Goal: Task Accomplishment & Management: Manage account settings

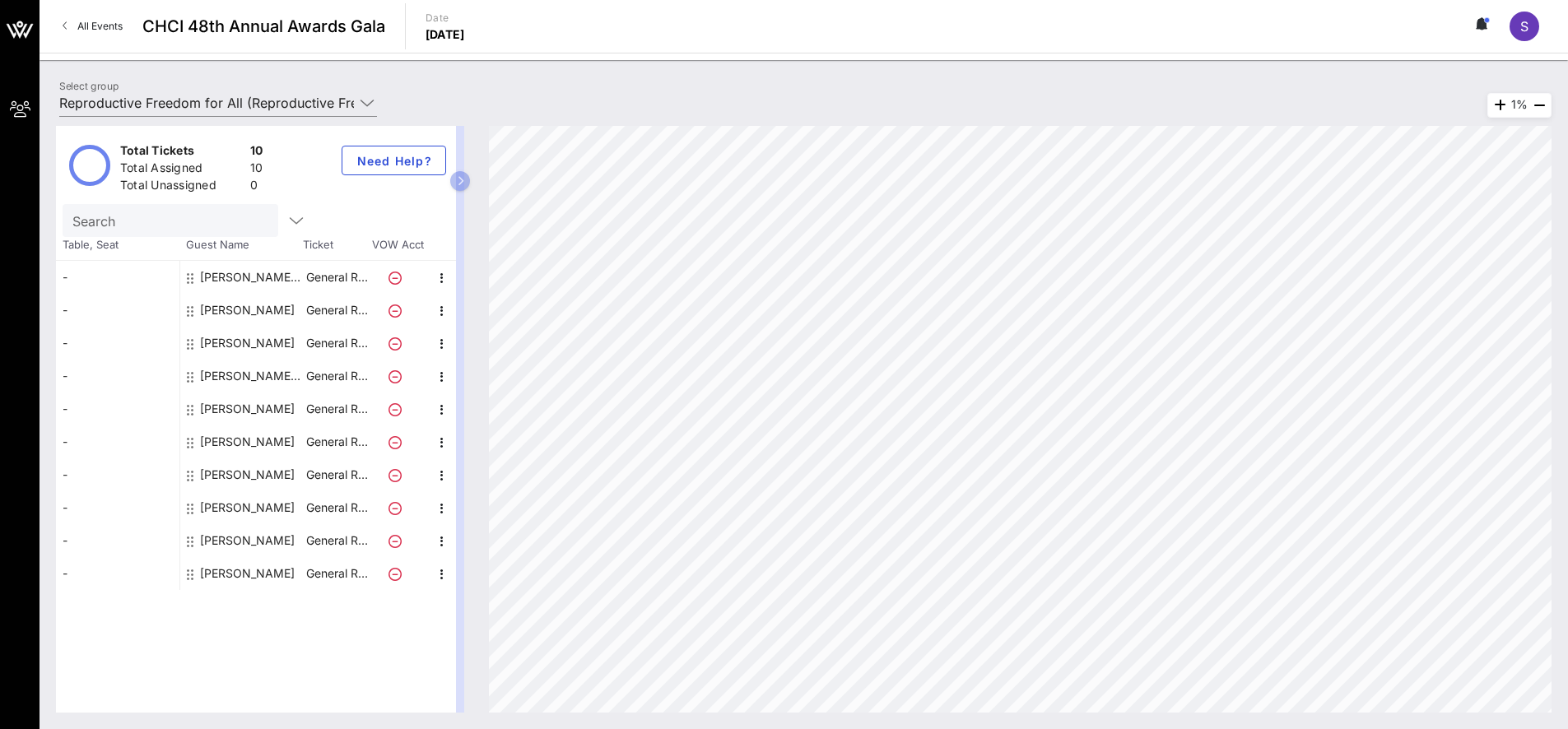
click at [1519, 19] on div "S" at bounding box center [1524, 26] width 30 height 30
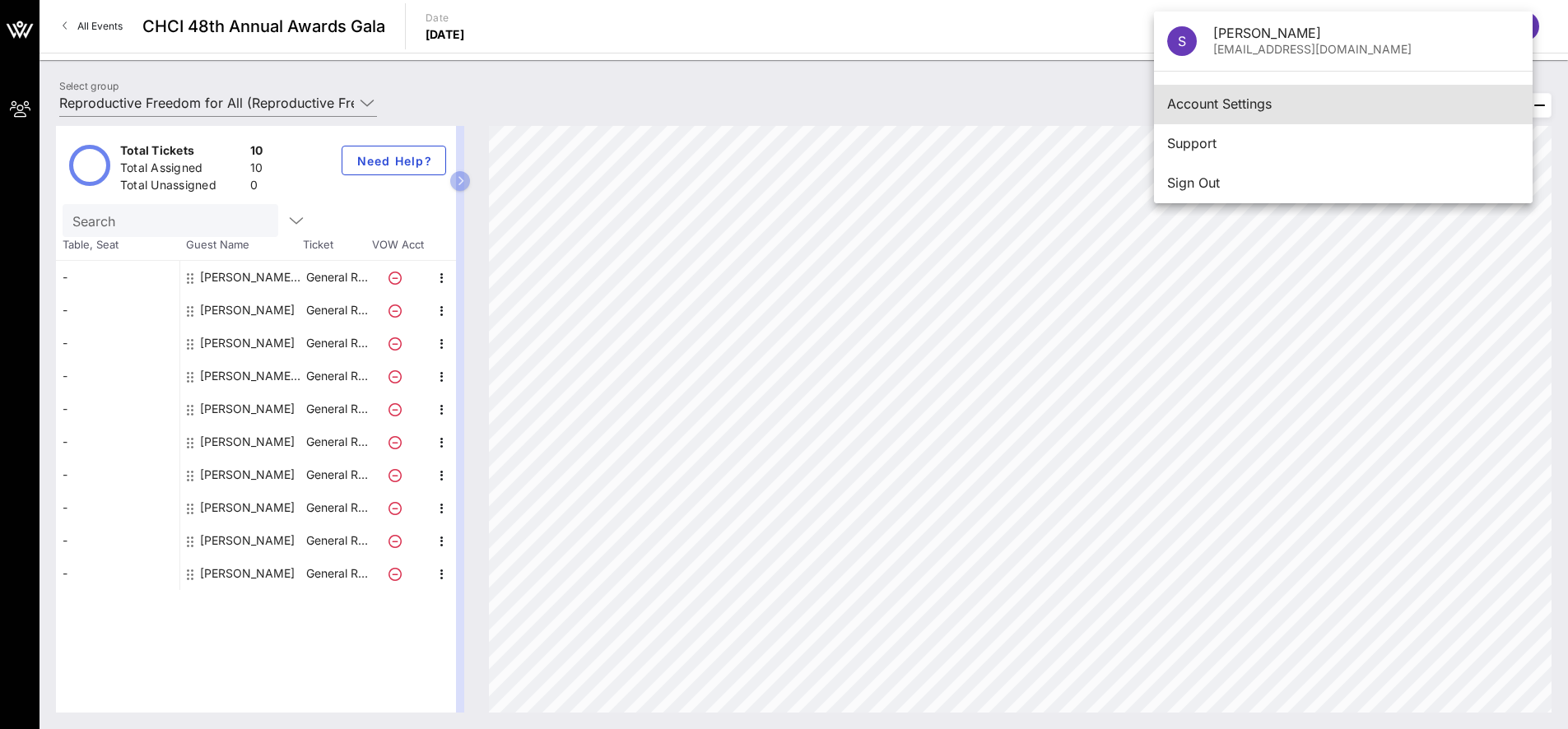
click at [1263, 107] on div "Account Settings" at bounding box center [1342, 104] width 352 height 16
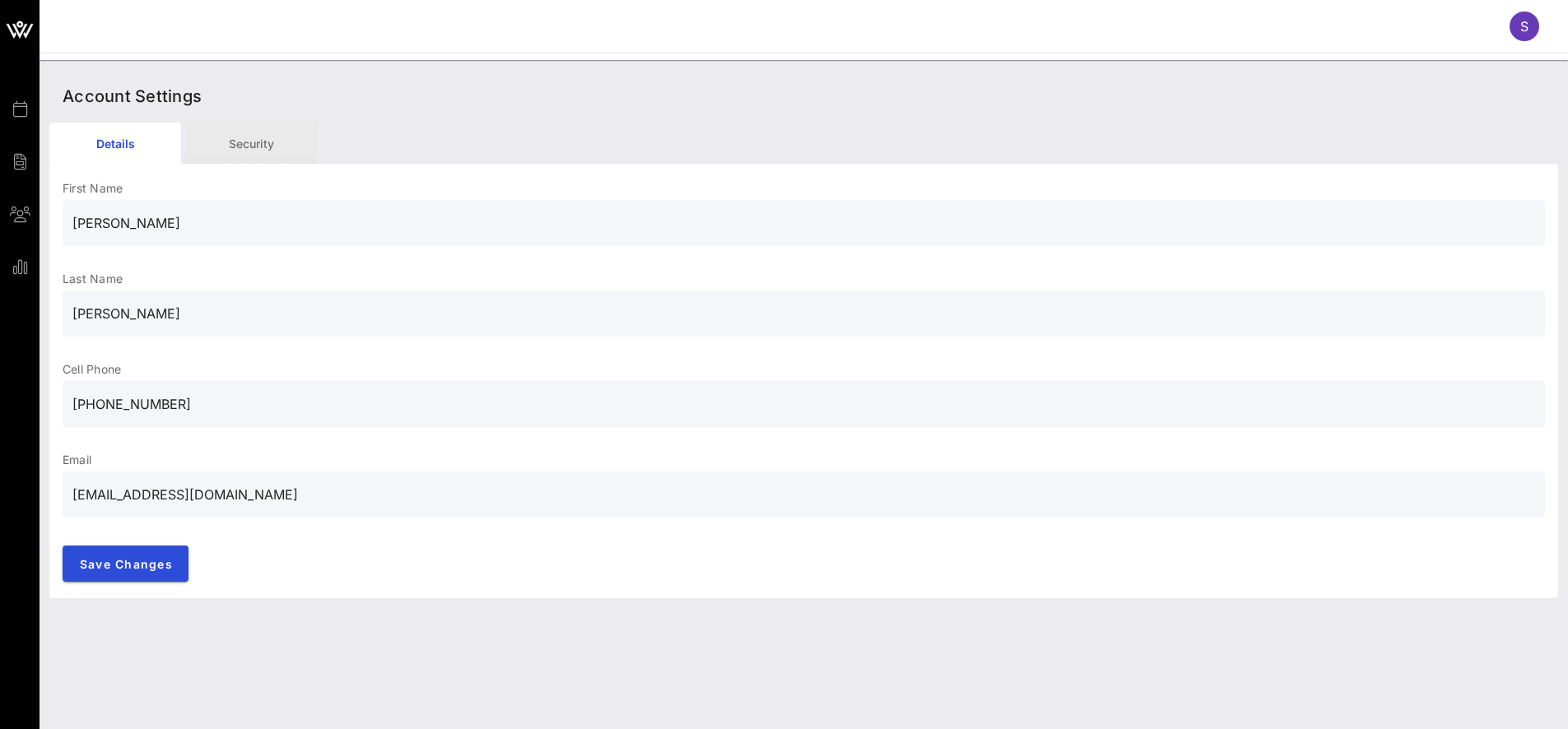
click at [265, 155] on div "Security" at bounding box center [251, 143] width 132 height 41
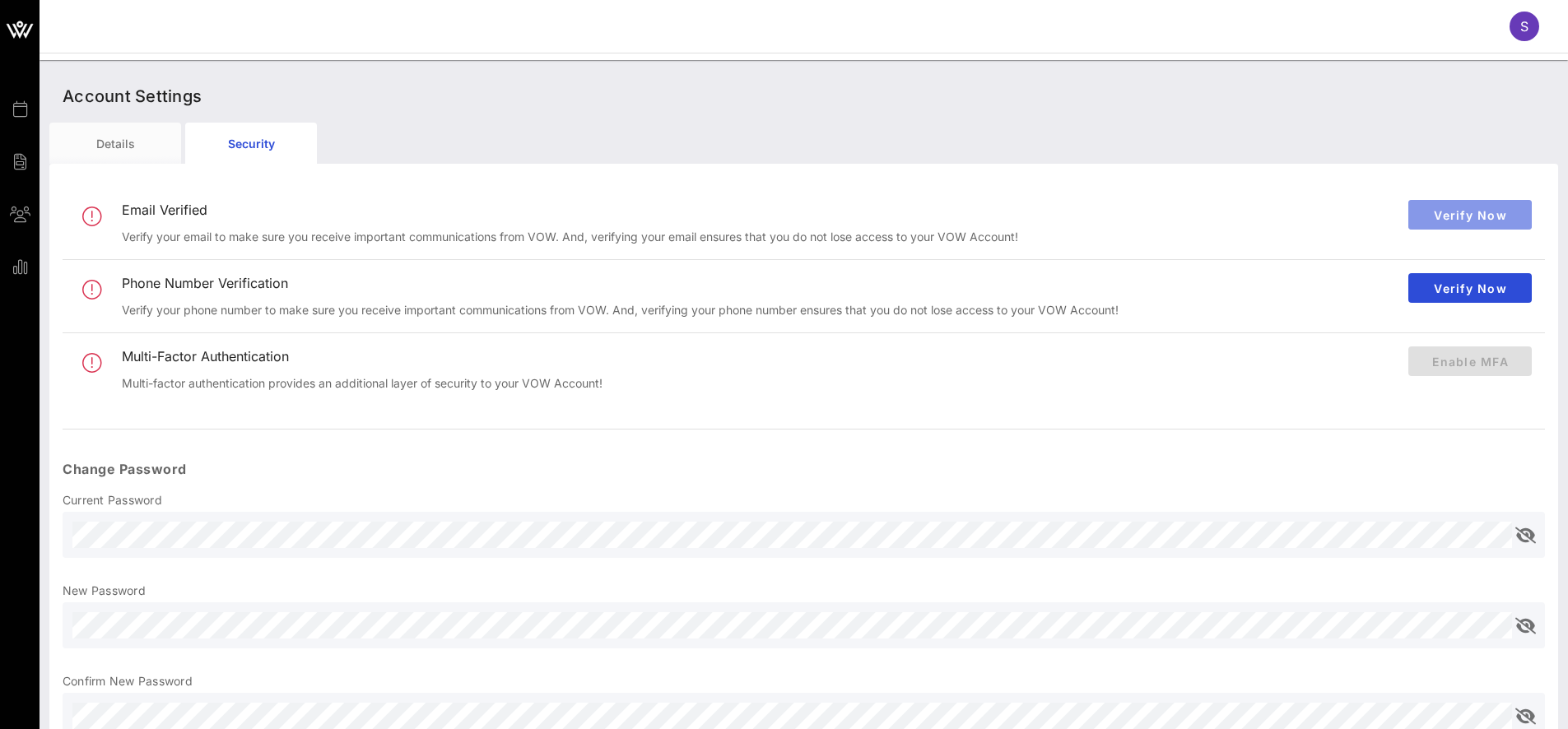
click at [1493, 212] on span "Verify Now" at bounding box center [1469, 215] width 97 height 14
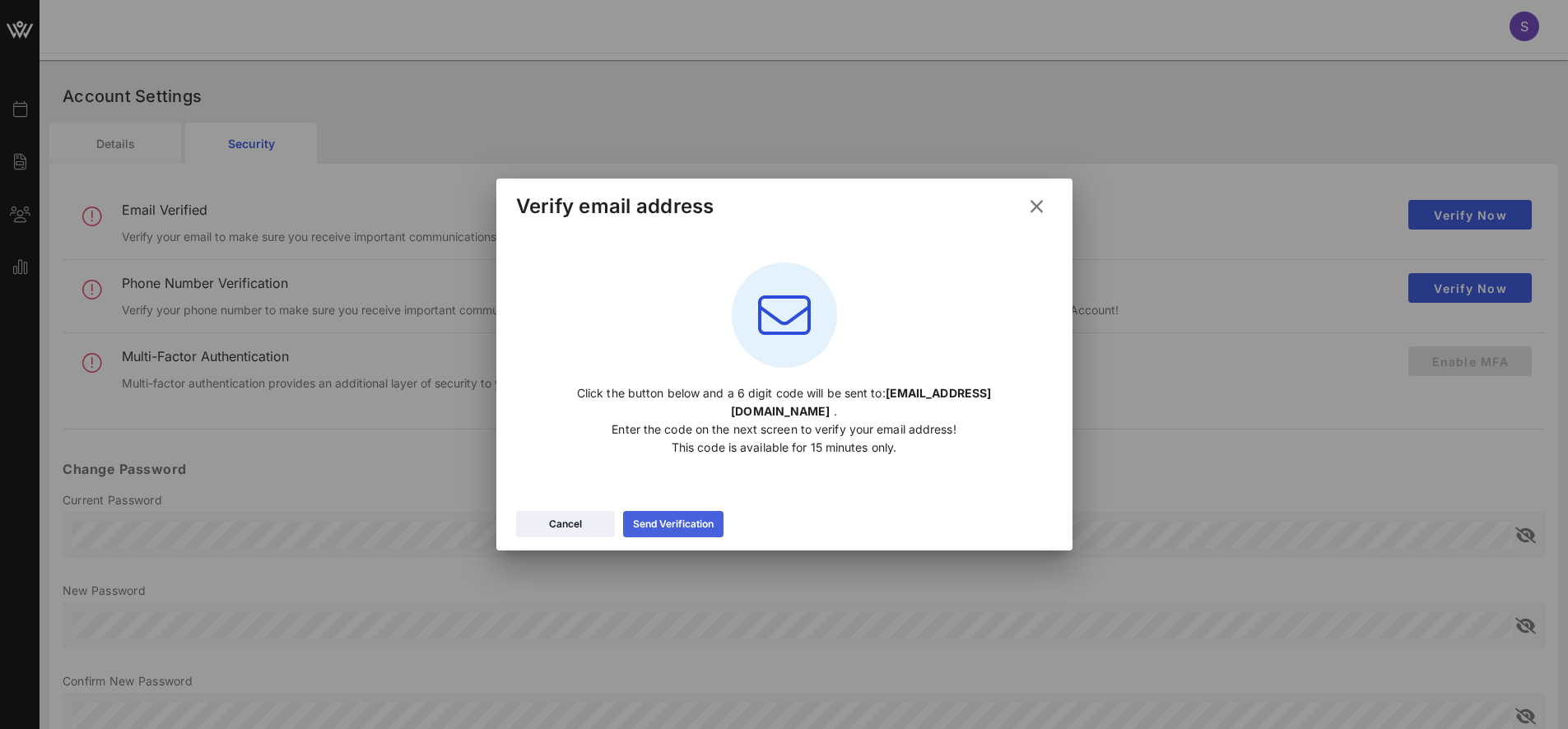
click at [678, 527] on icon at bounding box center [672, 525] width 14 height 13
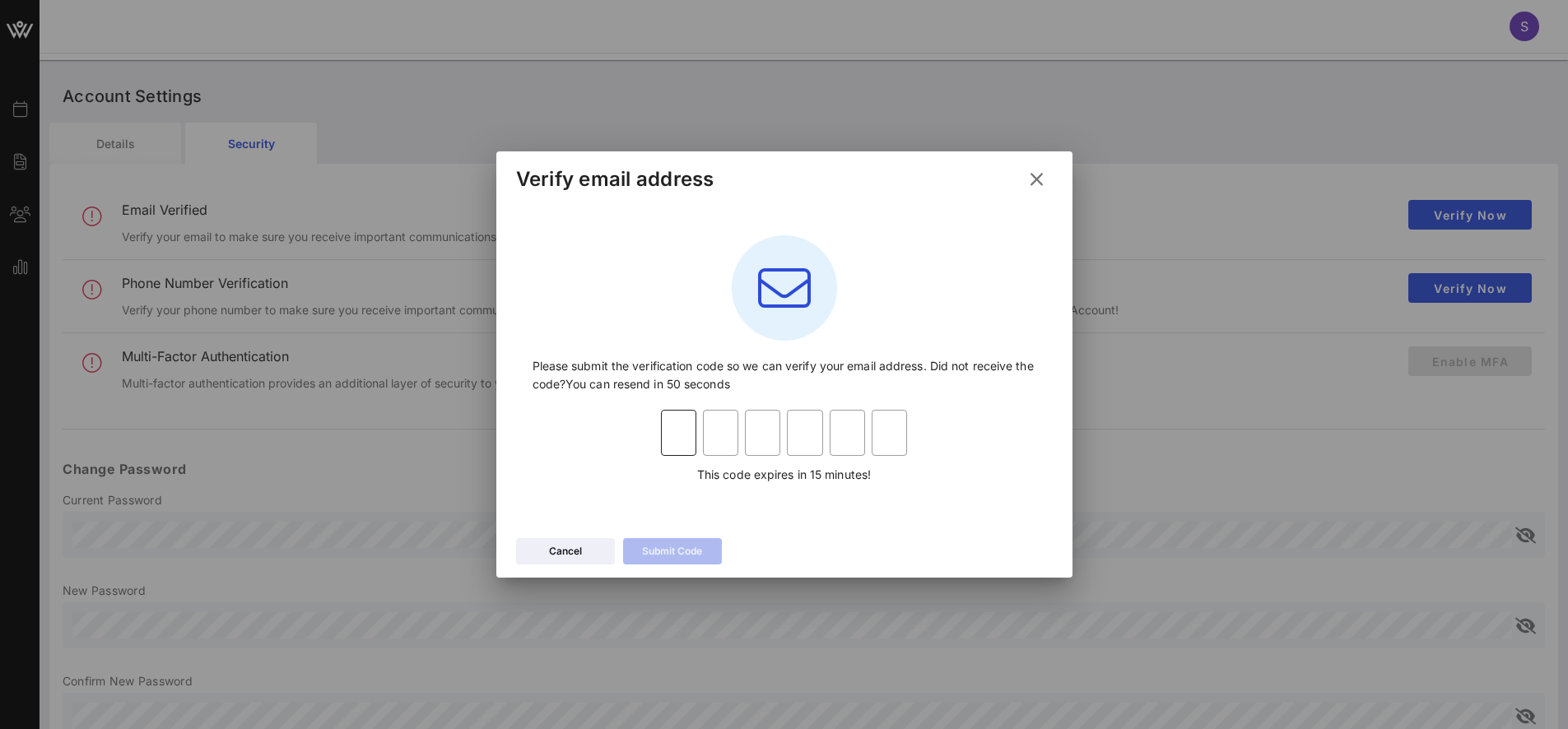
click at [672, 413] on div at bounding box center [678, 433] width 35 height 46
paste input "[URL][DOMAIN_NAME]"
type input "h"
type input "t"
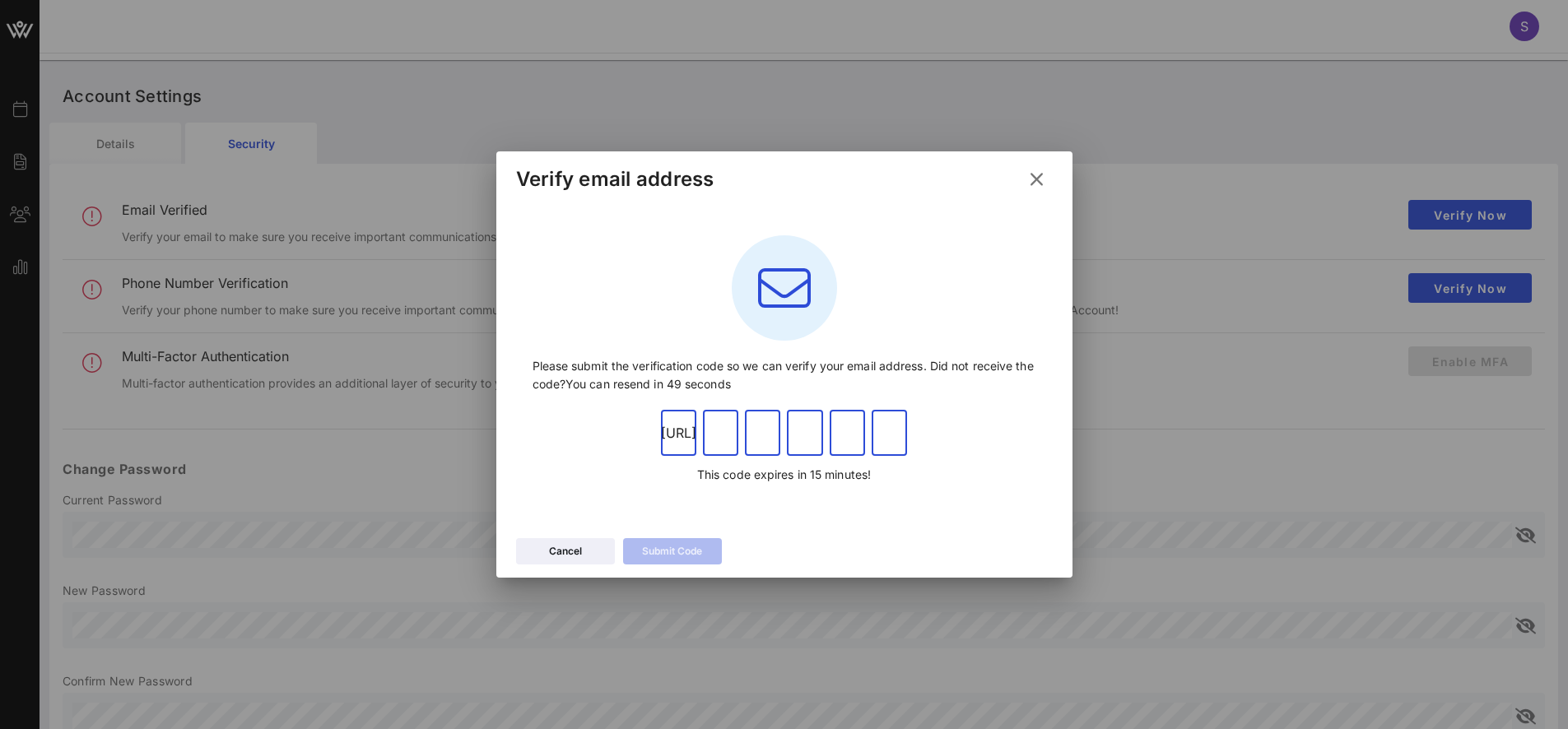
type input "p"
type input "s"
type input ":"
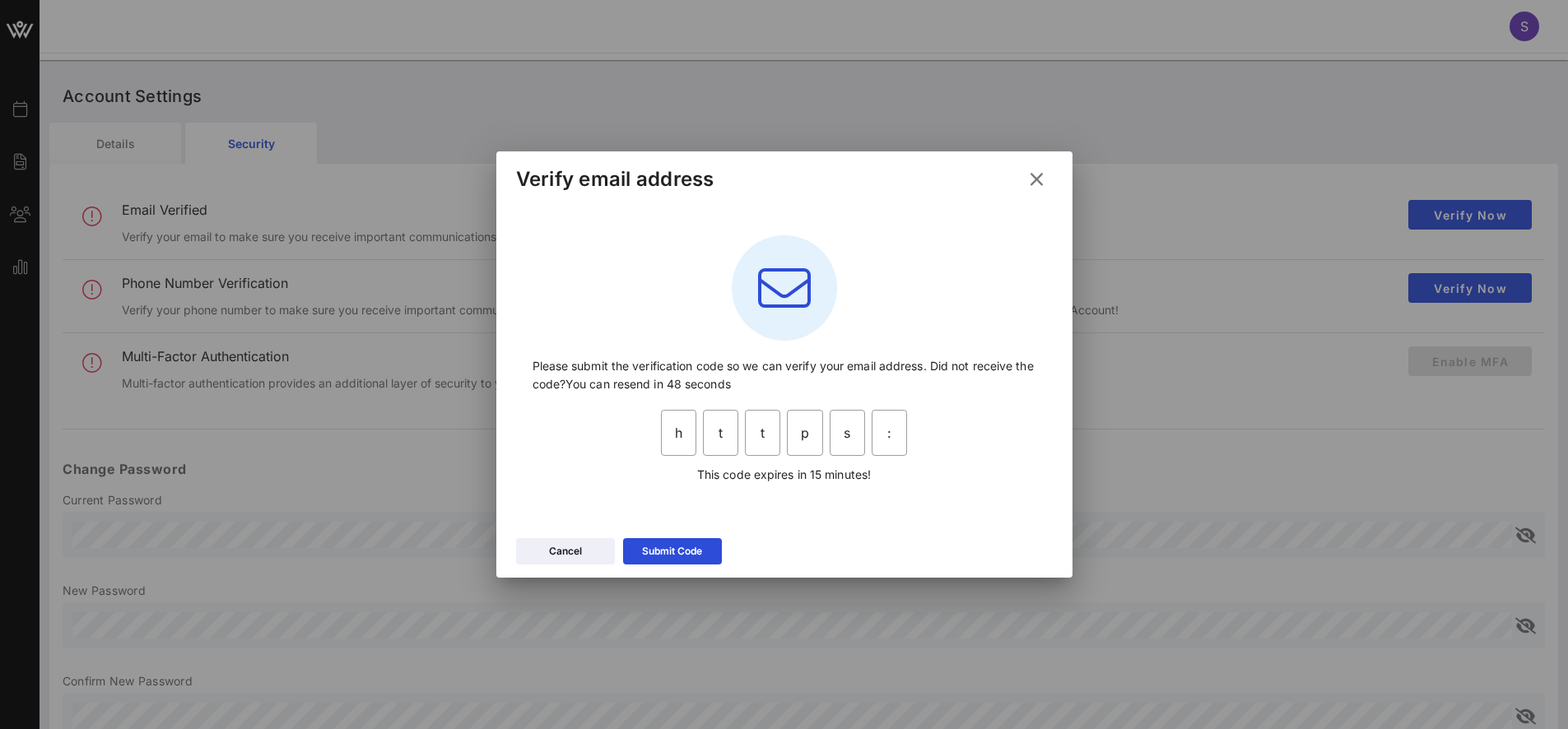
click at [739, 433] on div "​ t" at bounding box center [721, 436] width 42 height 59
click at [740, 431] on div "​ t" at bounding box center [721, 436] width 42 height 59
click at [678, 435] on input "h" at bounding box center [678, 433] width 35 height 26
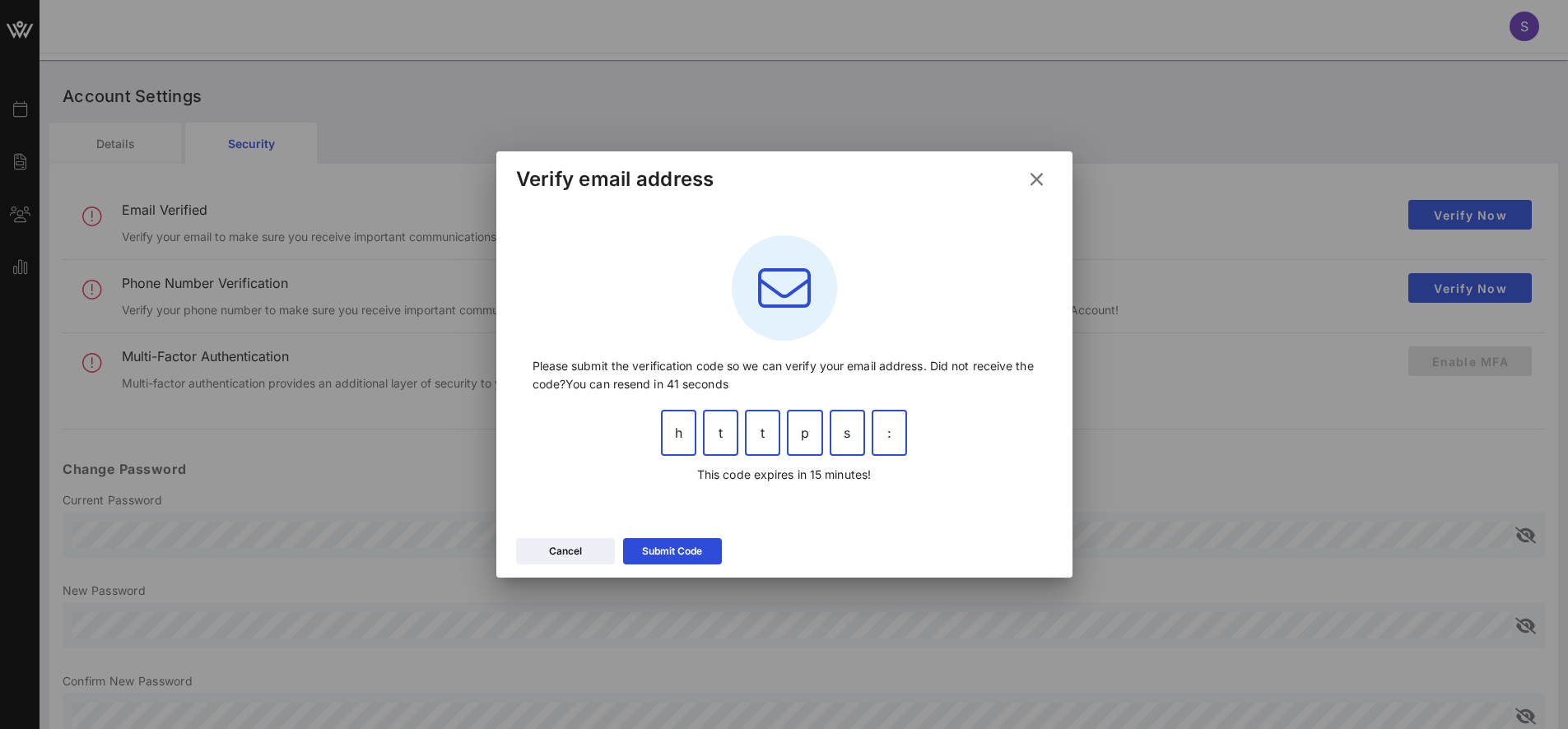
click at [682, 433] on input "h" at bounding box center [678, 433] width 35 height 26
paste input "959014"
type input "h"
type input "9"
type input "5"
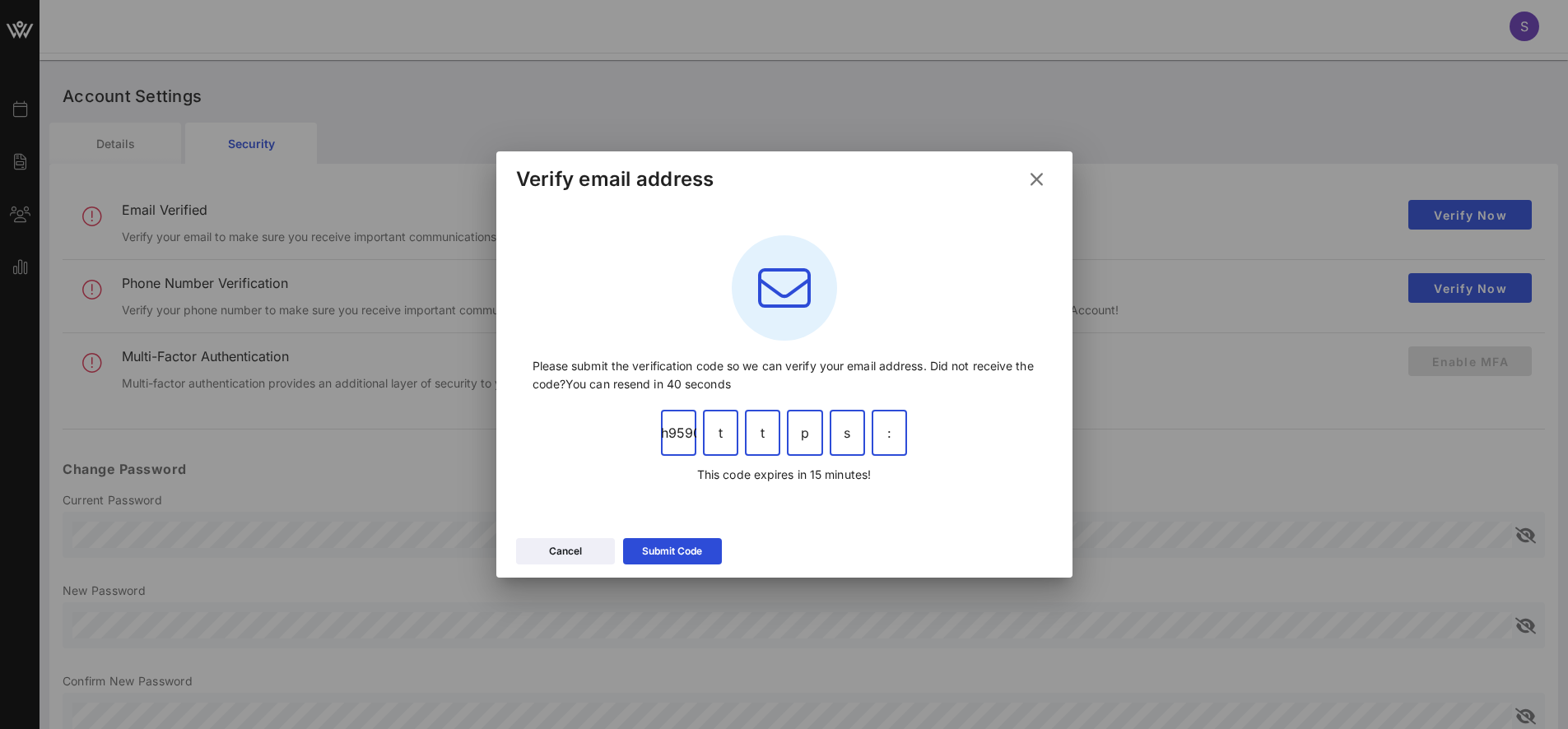
type input "9"
type input "0"
type input "1"
click at [672, 432] on input "h" at bounding box center [678, 433] width 35 height 26
click at [673, 432] on input "h" at bounding box center [678, 433] width 35 height 26
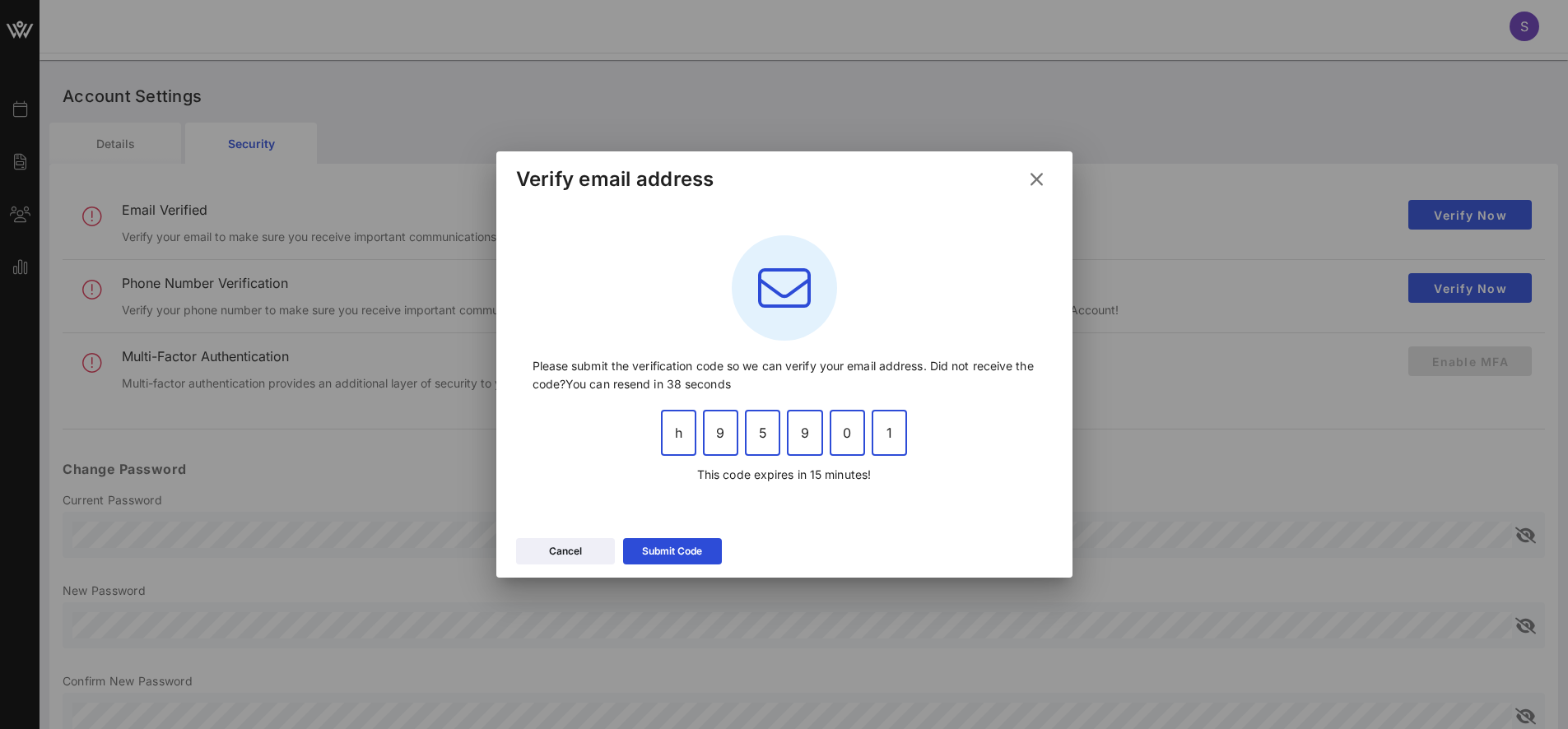
click at [674, 432] on input "h" at bounding box center [678, 433] width 35 height 26
click at [675, 433] on input "h" at bounding box center [678, 433] width 35 height 26
paste input "959014"
type input "9"
type input "5"
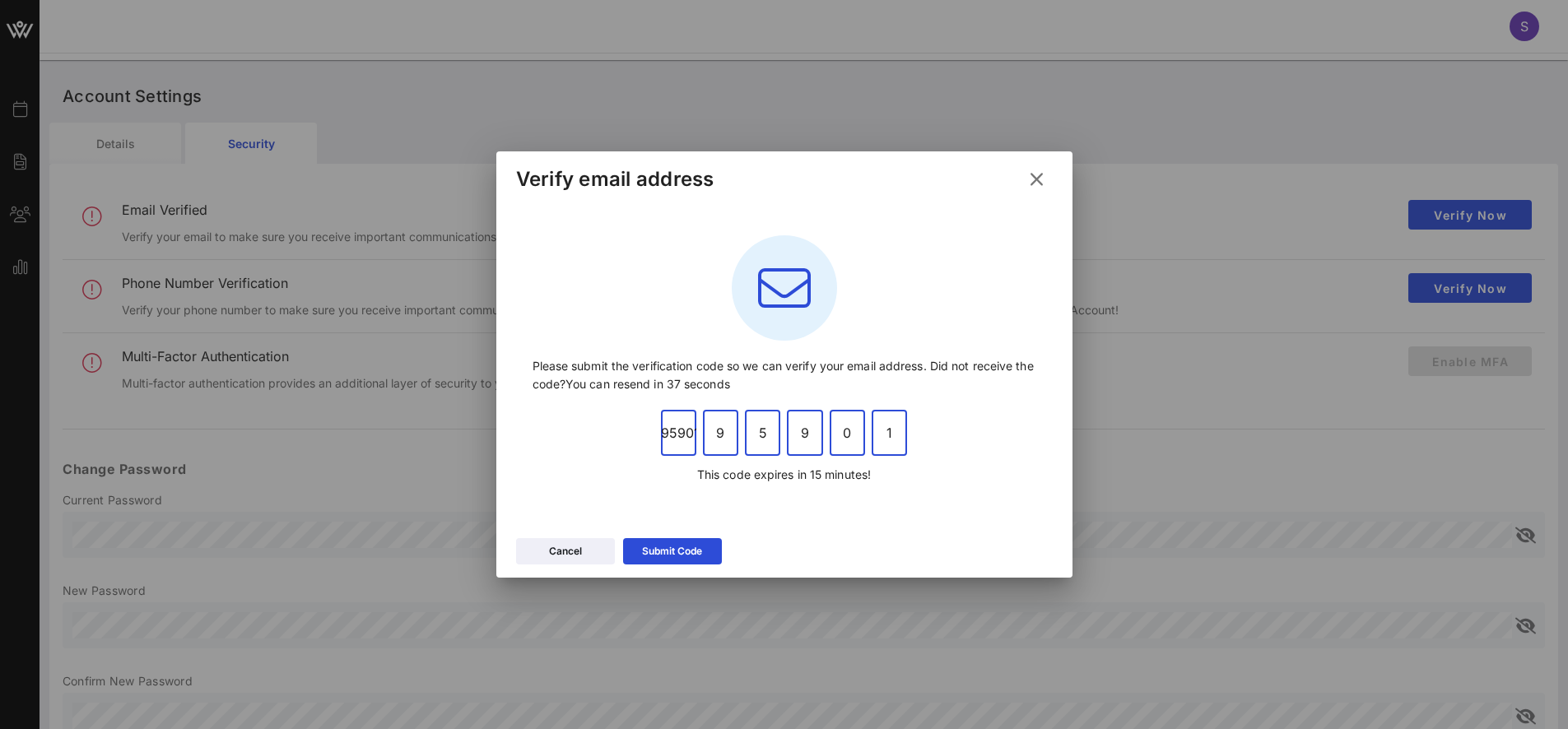
type input "9"
type input "0"
type input "1"
type input "4"
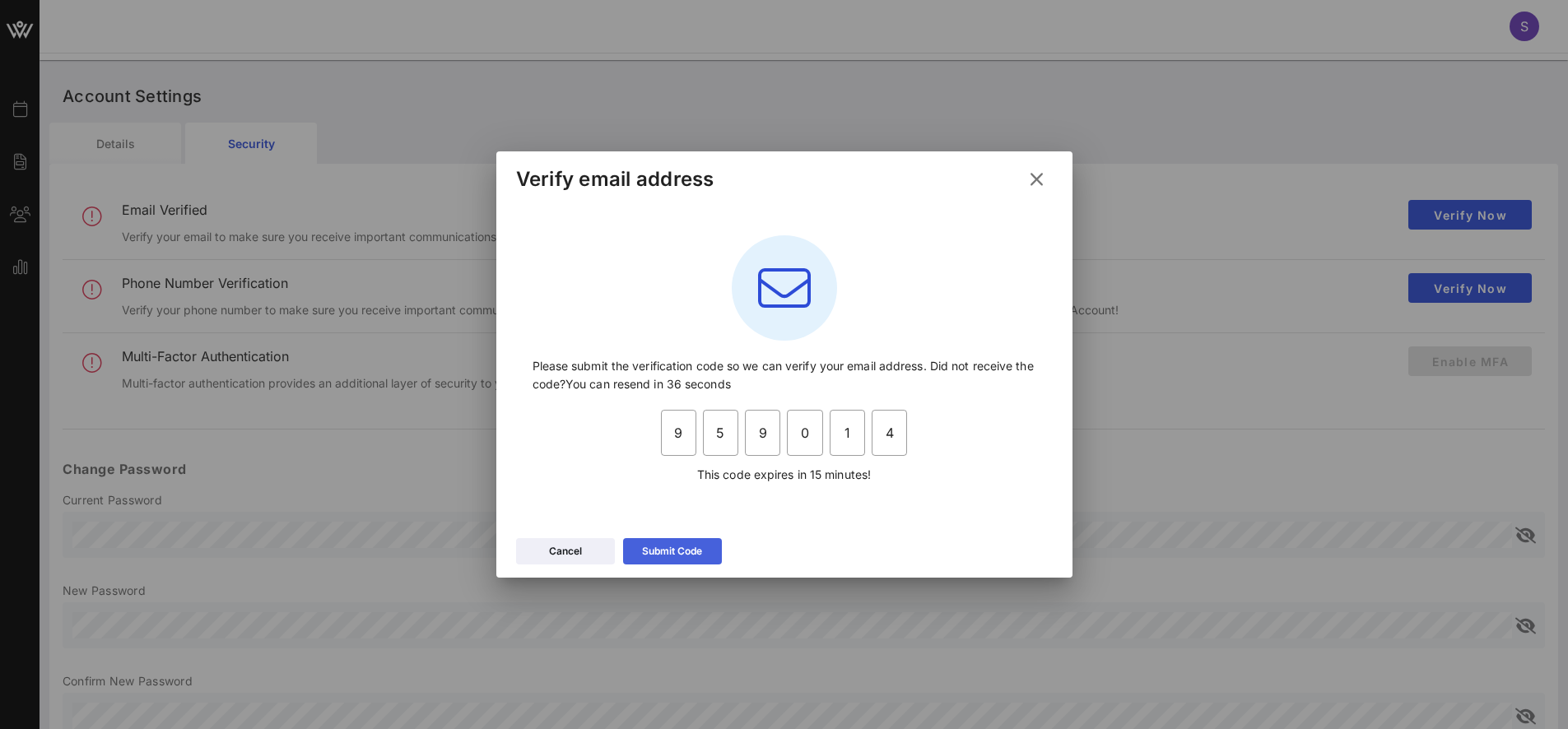
click at [689, 558] on div "Submit Code" at bounding box center [672, 551] width 60 height 16
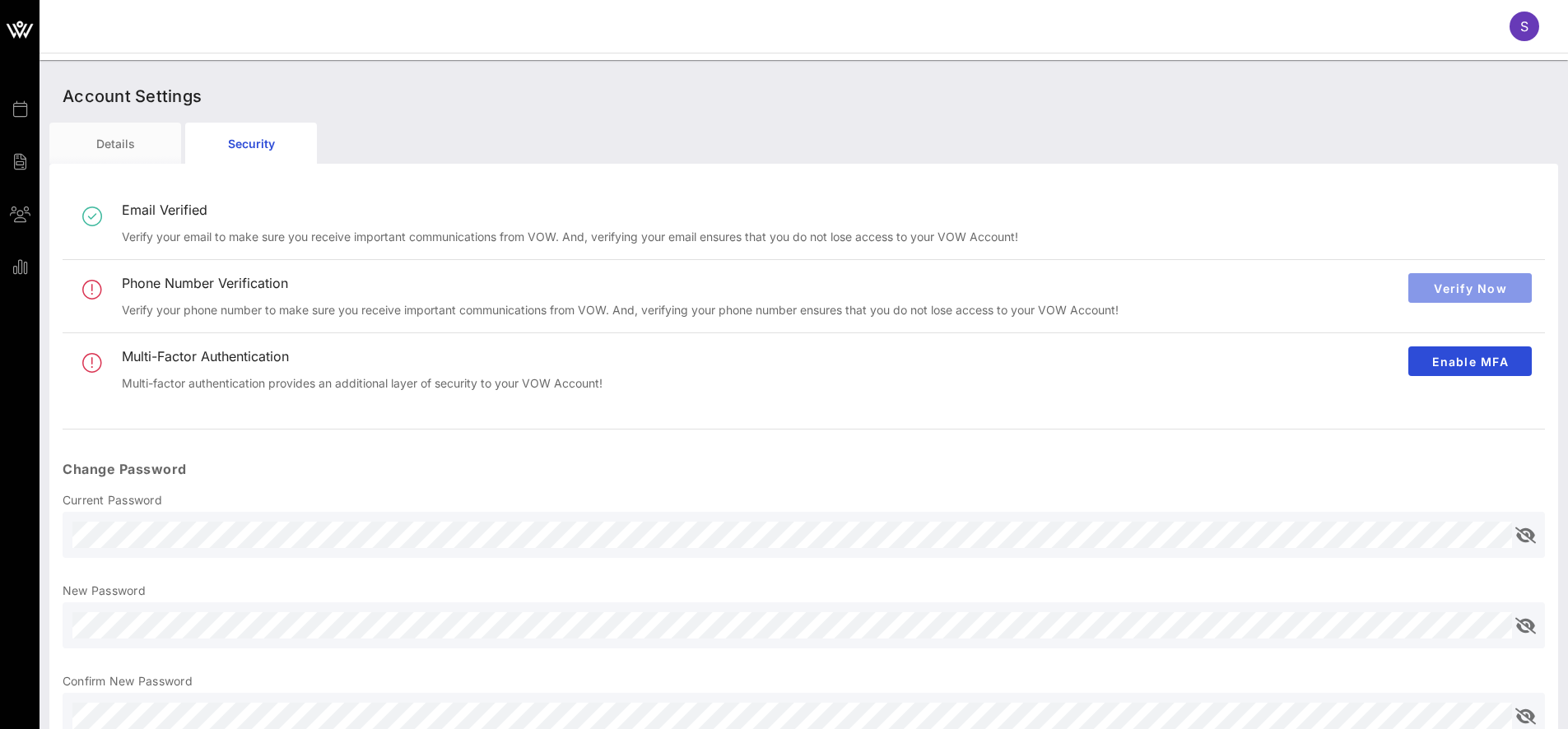
click at [1464, 286] on span "Verify Now" at bounding box center [1469, 288] width 97 height 14
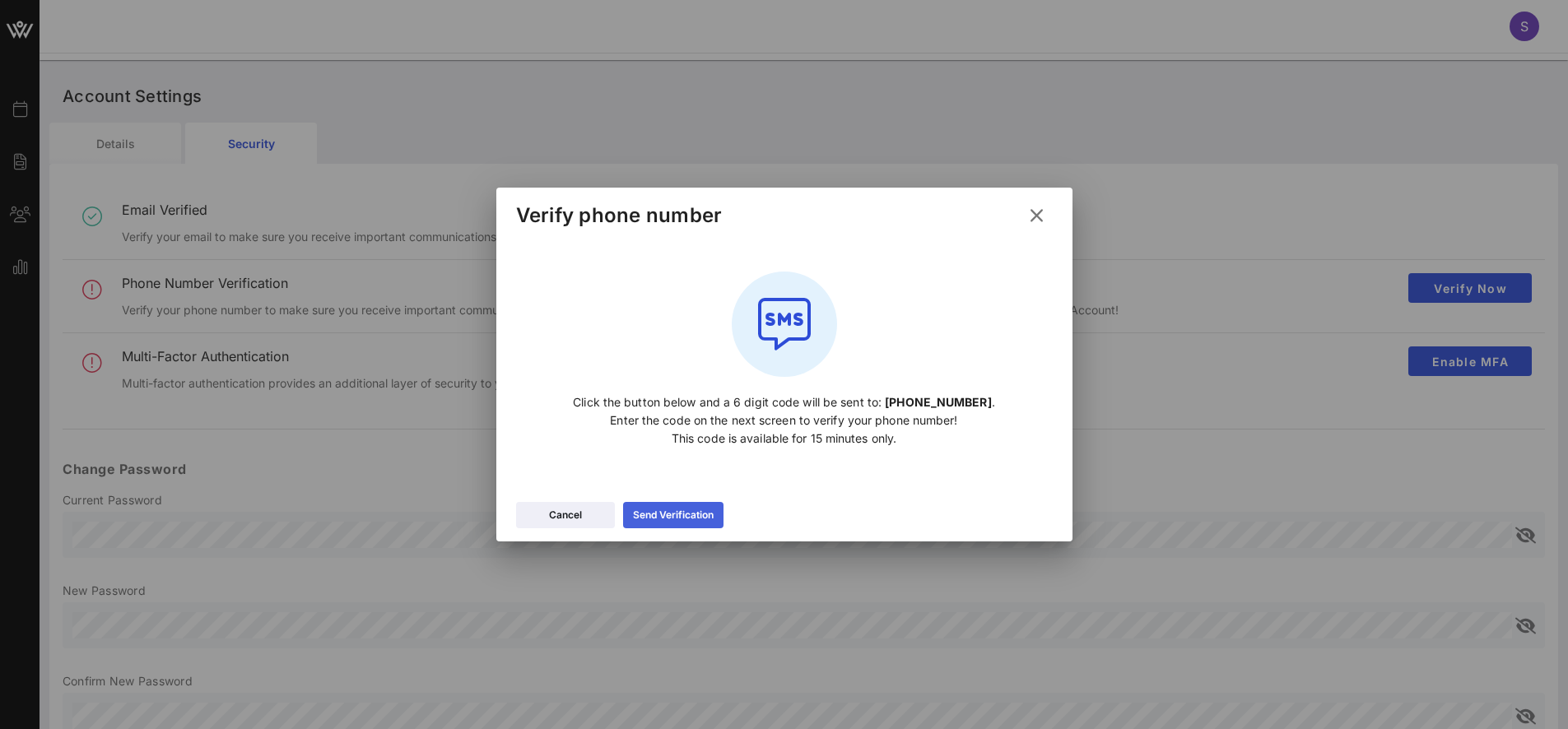
click at [684, 520] on div "Send Verification" at bounding box center [672, 514] width 80 height 16
click at [686, 512] on div "Send Verification" at bounding box center [672, 514] width 80 height 16
drag, startPoint x: 789, startPoint y: 473, endPoint x: 792, endPoint y: 483, distance: 10.4
click at [790, 475] on div "Click the button below and a 6 digit code will be sent to: [PHONE_NUMBER] . Ent…" at bounding box center [784, 358] width 536 height 239
click at [689, 514] on div "Send Verification" at bounding box center [672, 514] width 80 height 16
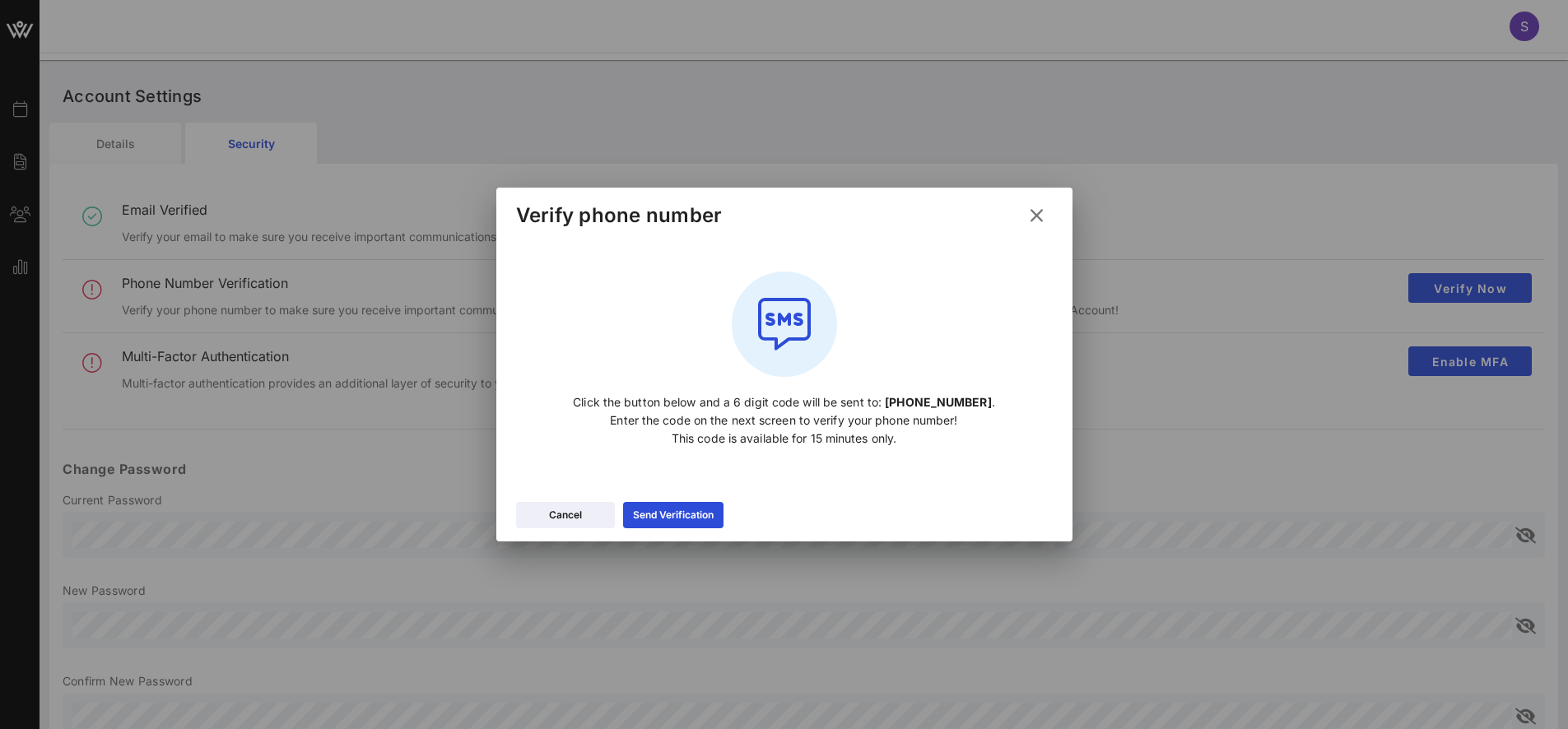
click at [743, 336] on icon at bounding box center [784, 324] width 106 height 106
click at [669, 508] on div "Send Verification" at bounding box center [672, 514] width 80 height 16
click at [1036, 215] on icon at bounding box center [1036, 215] width 29 height 28
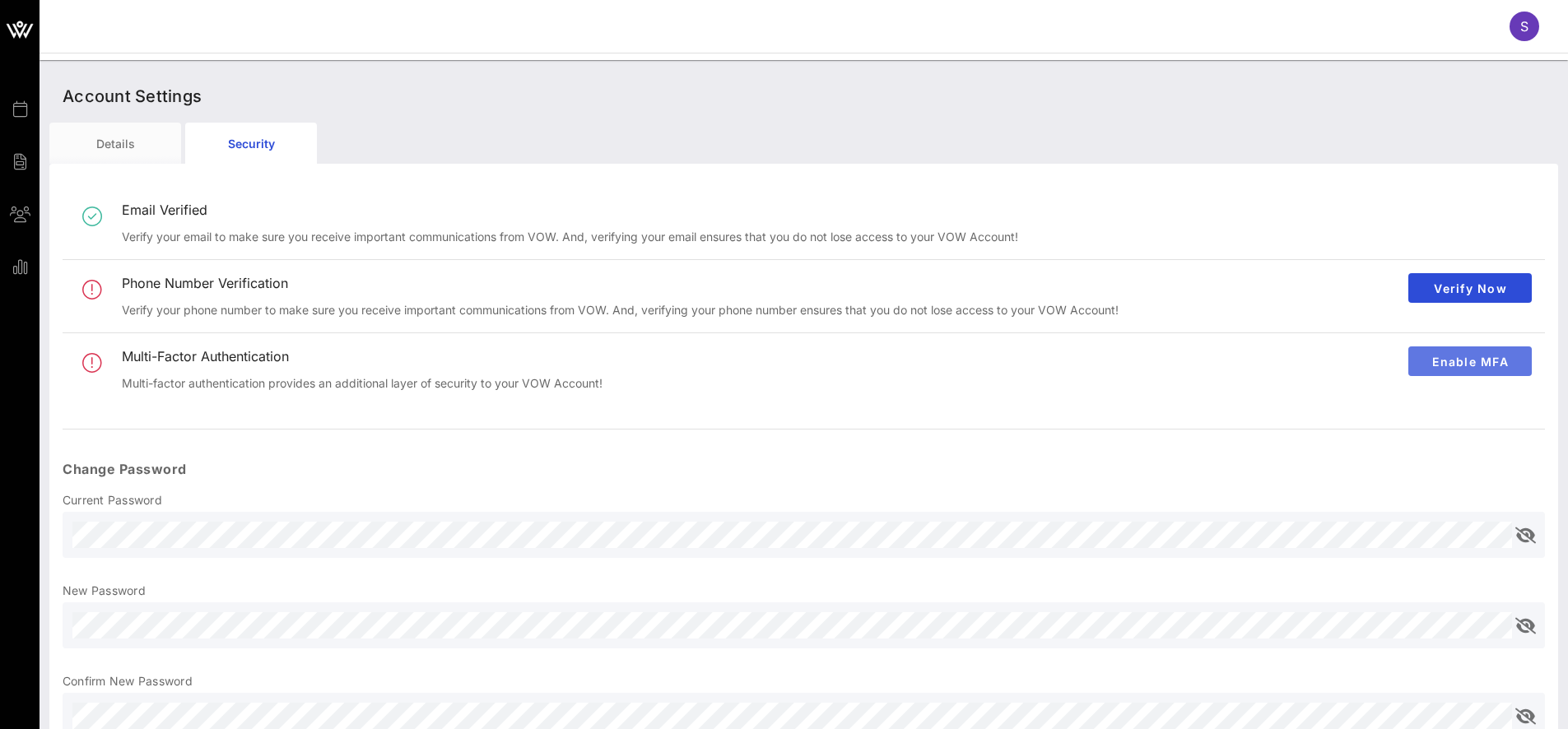
click at [1450, 361] on span "Enable MFA" at bounding box center [1469, 362] width 97 height 14
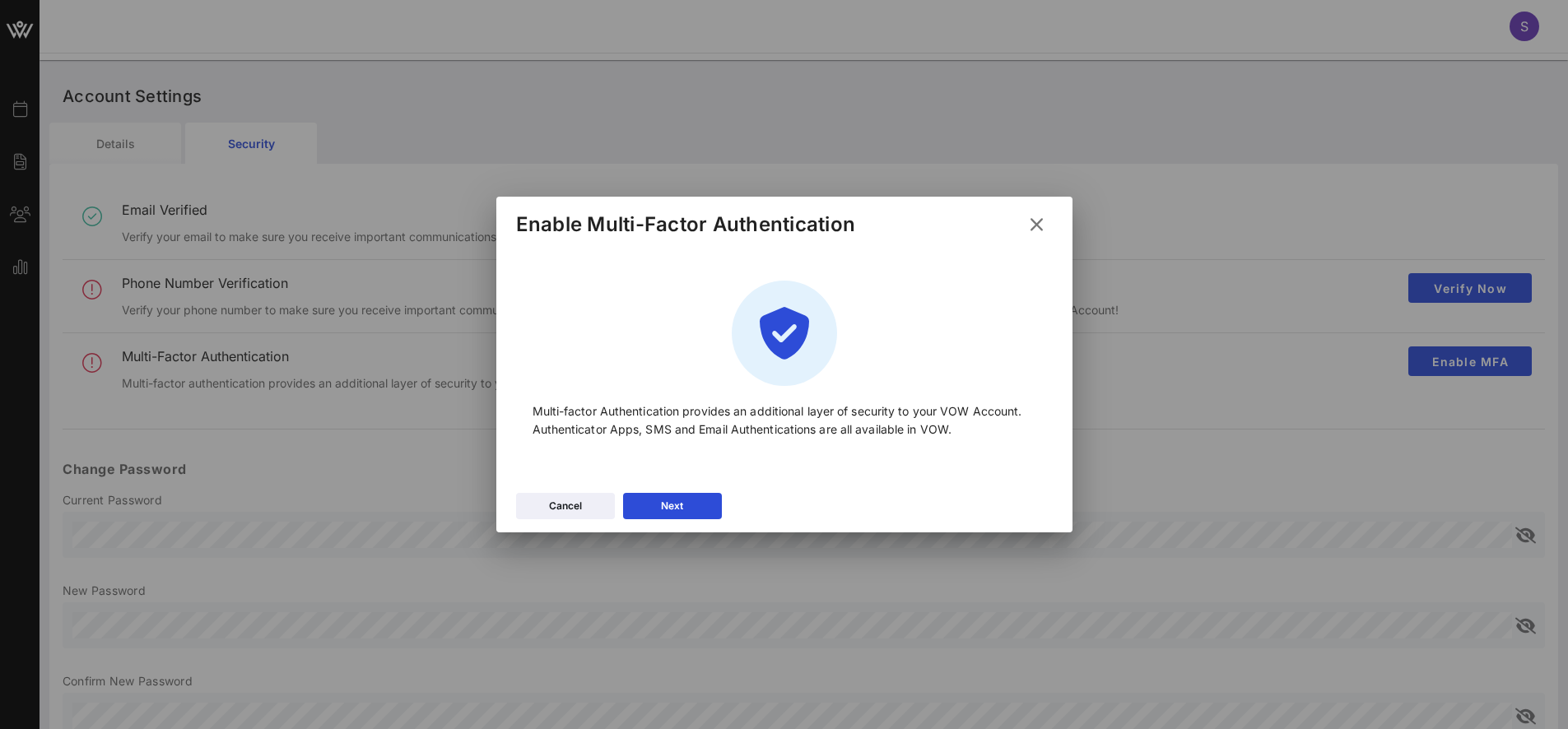
click at [1012, 245] on div "Enable Multi-Factor Authentication" at bounding box center [784, 222] width 576 height 51
click at [1036, 217] on icon at bounding box center [1037, 224] width 22 height 19
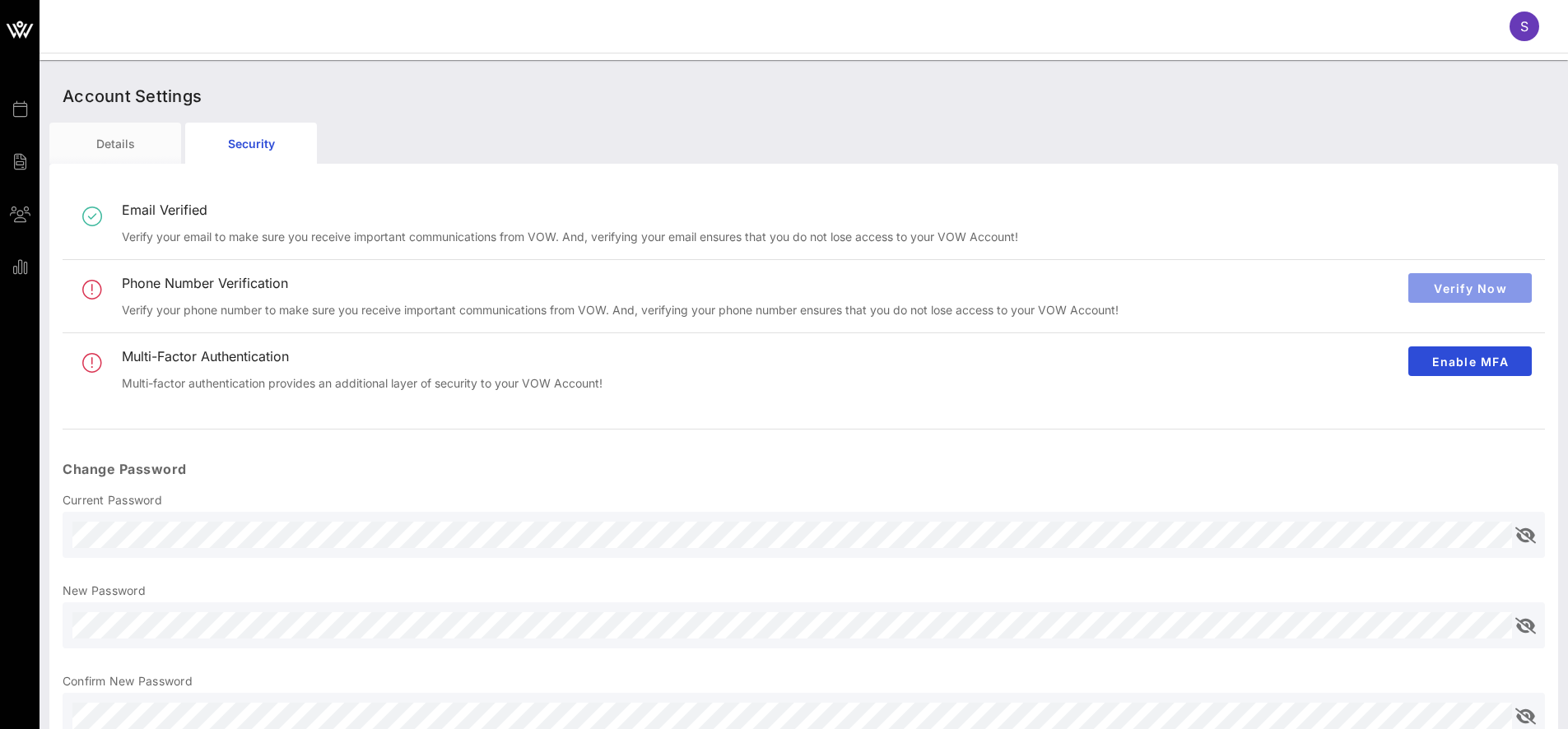
click at [1455, 289] on span "Verify Now" at bounding box center [1469, 288] width 97 height 14
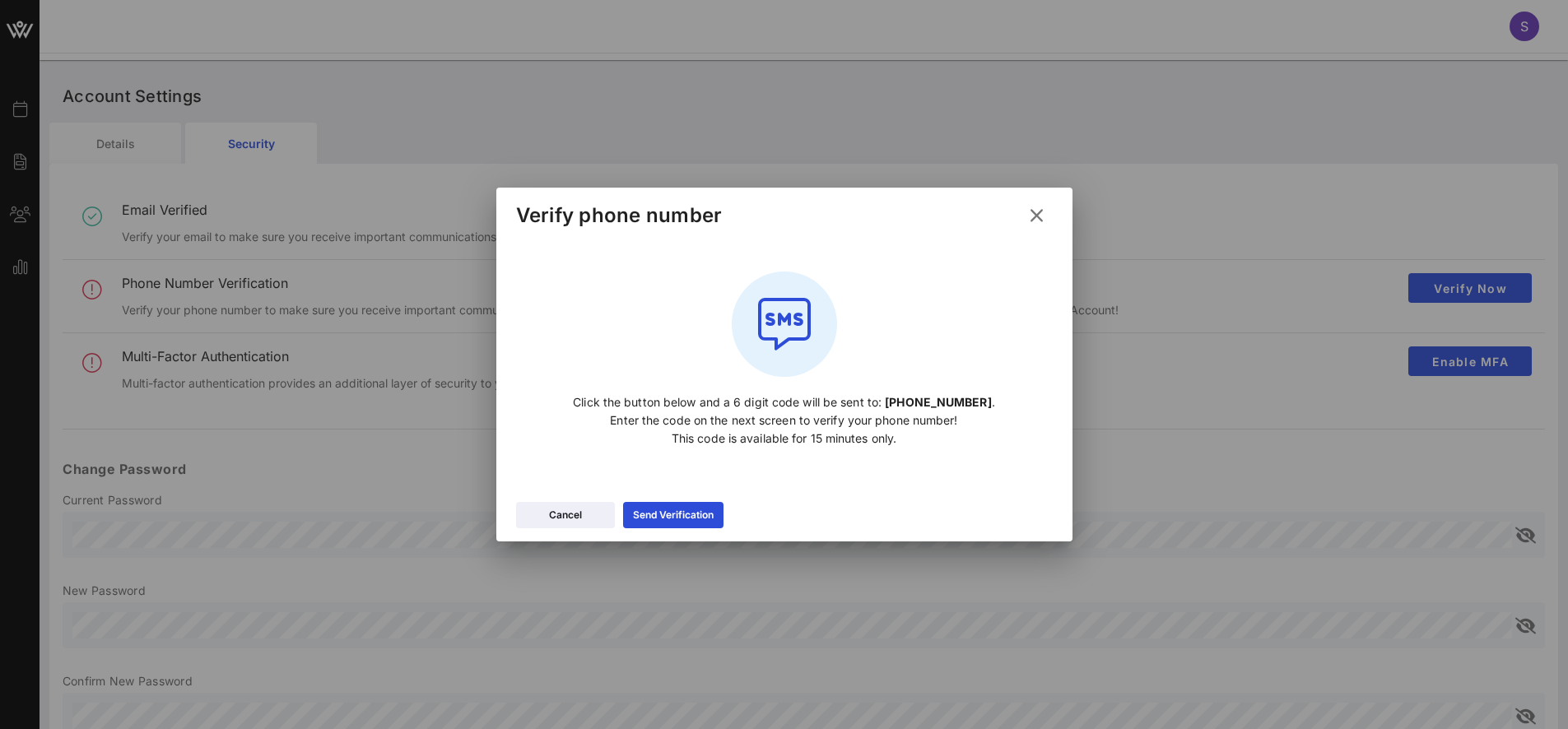
click at [683, 523] on div "Send Verification" at bounding box center [672, 514] width 80 height 16
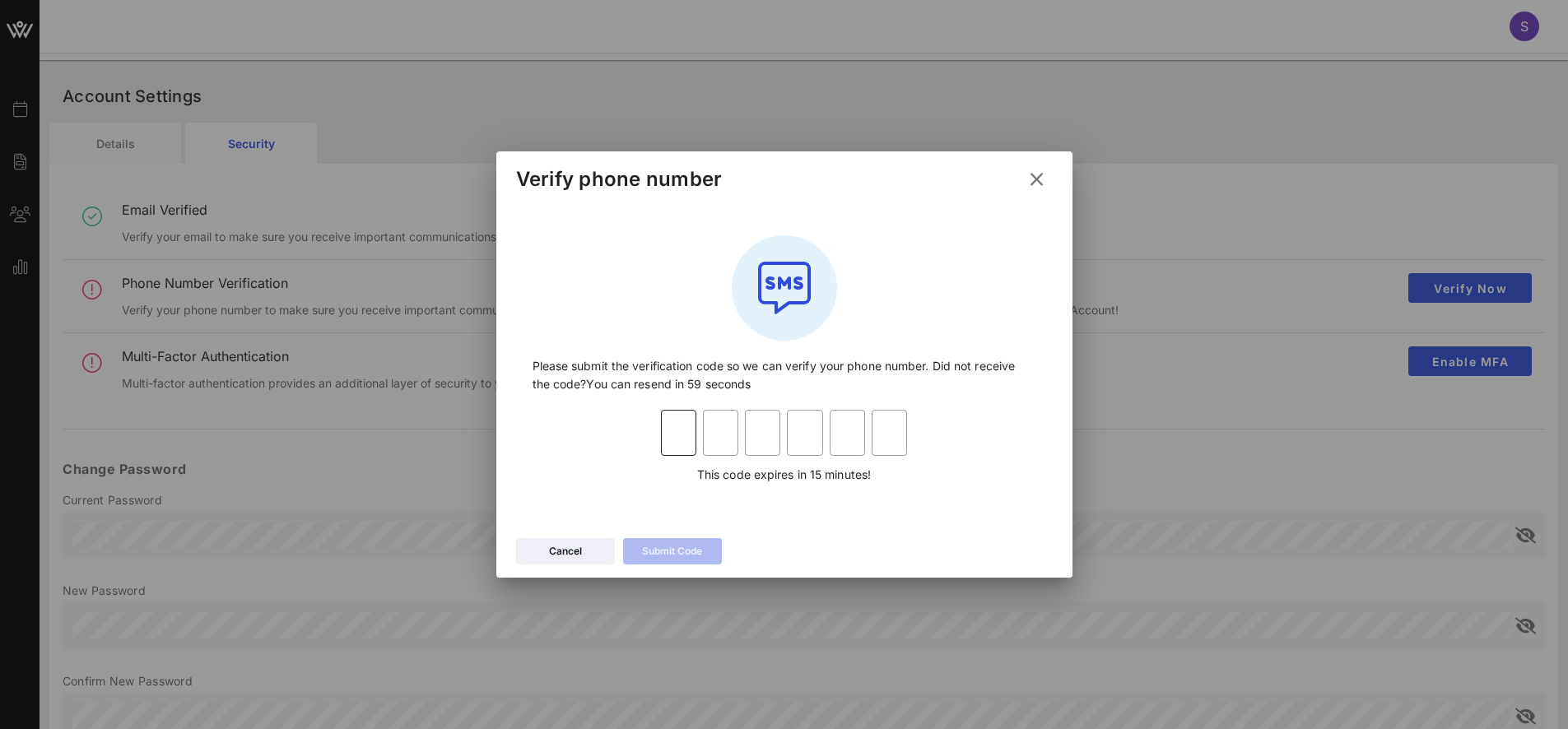
click at [673, 433] on input "text" at bounding box center [678, 433] width 35 height 26
click at [656, 381] on link "here to resend" at bounding box center [653, 384] width 79 height 14
click at [567, 545] on div "Cancel" at bounding box center [565, 551] width 33 height 16
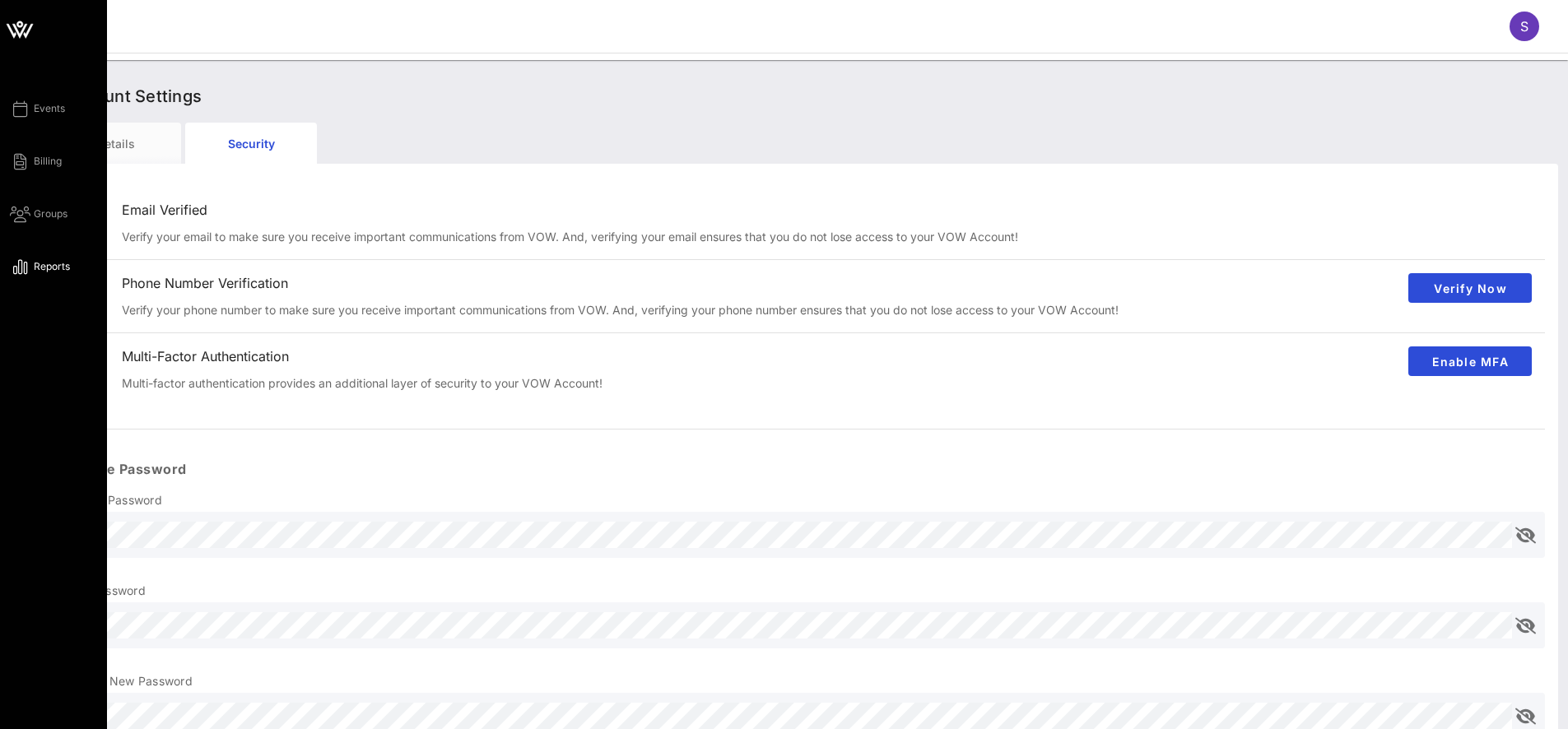
click at [53, 263] on span "Reports" at bounding box center [52, 267] width 36 height 15
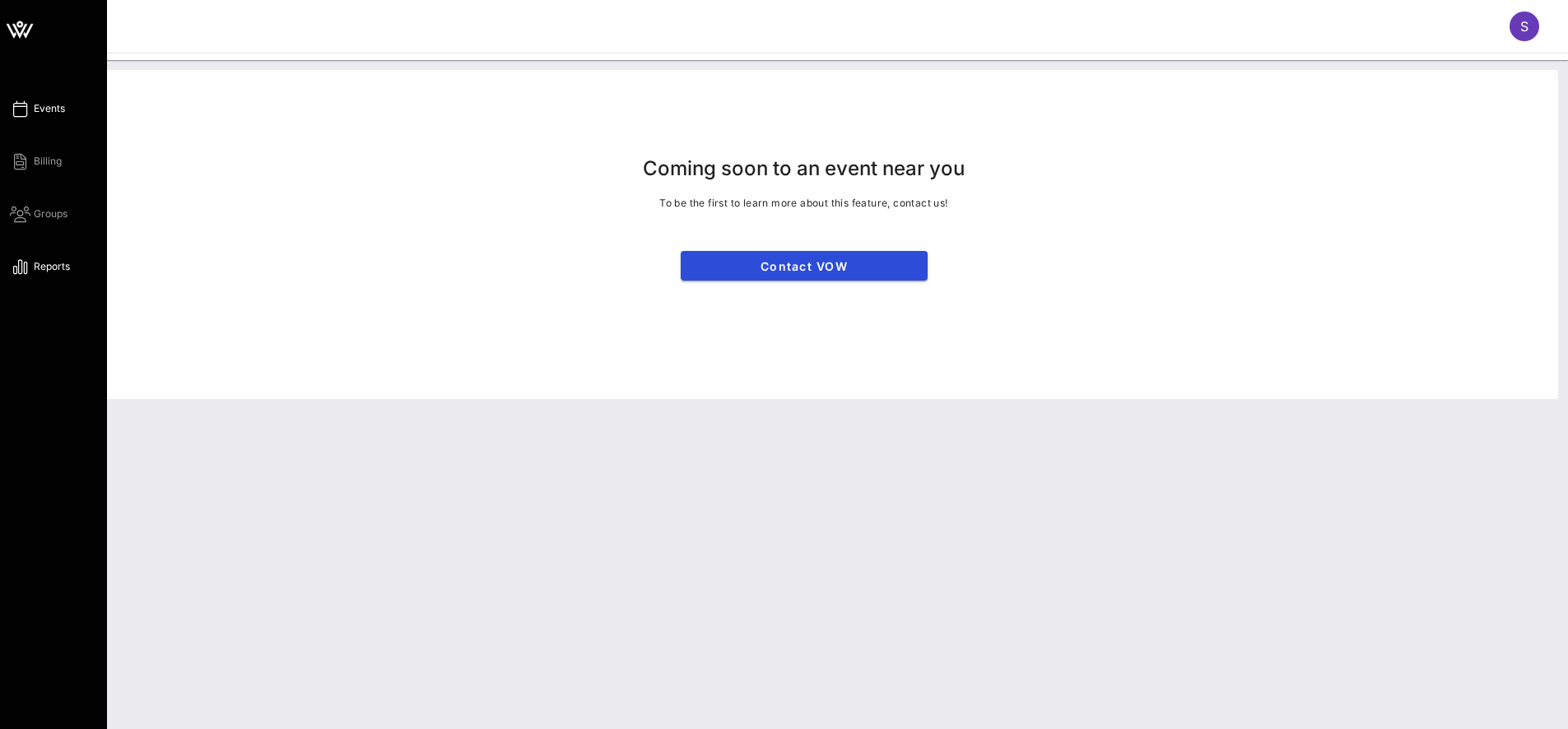
click at [46, 113] on span "Events" at bounding box center [49, 109] width 31 height 15
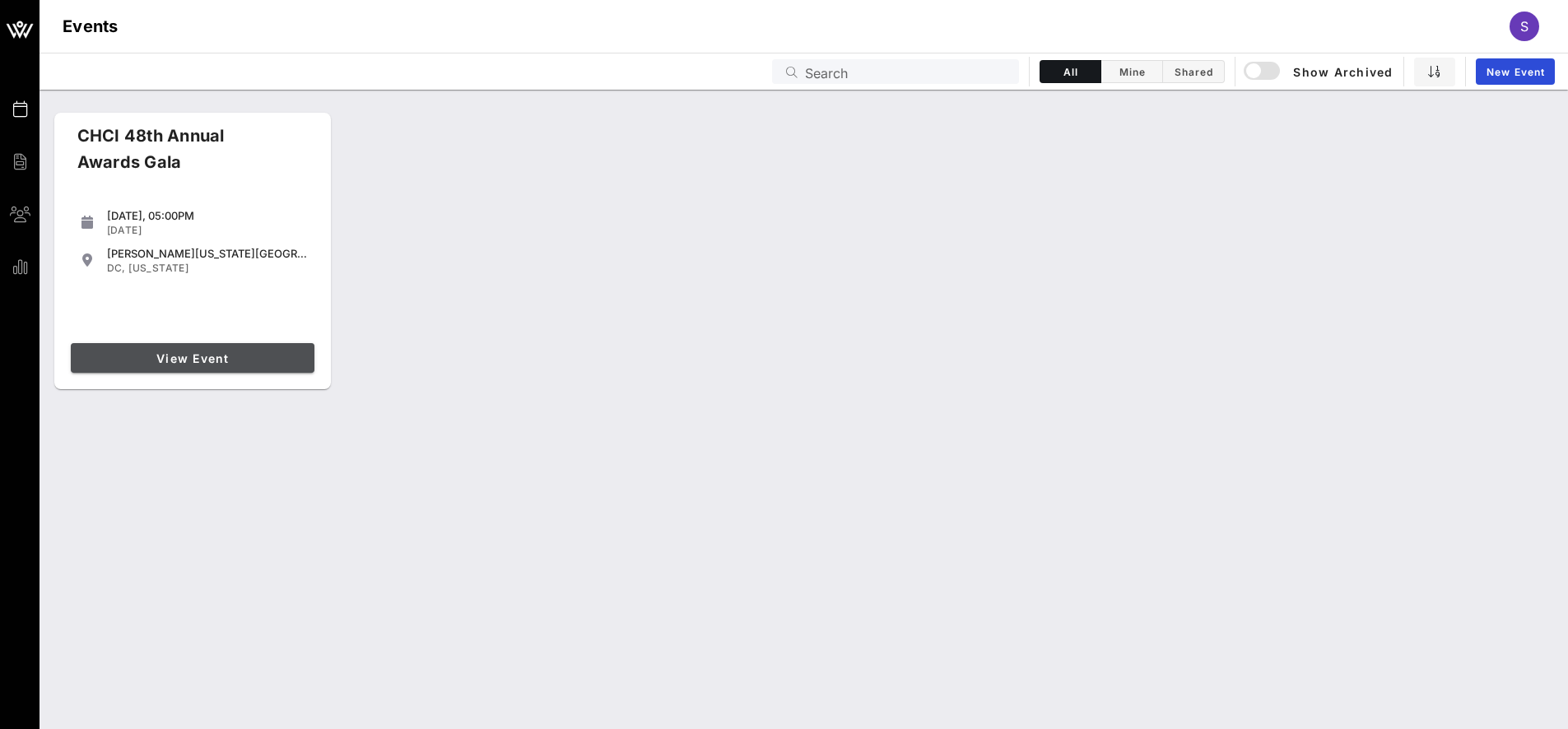
click at [237, 366] on link "View Event" at bounding box center [193, 357] width 243 height 30
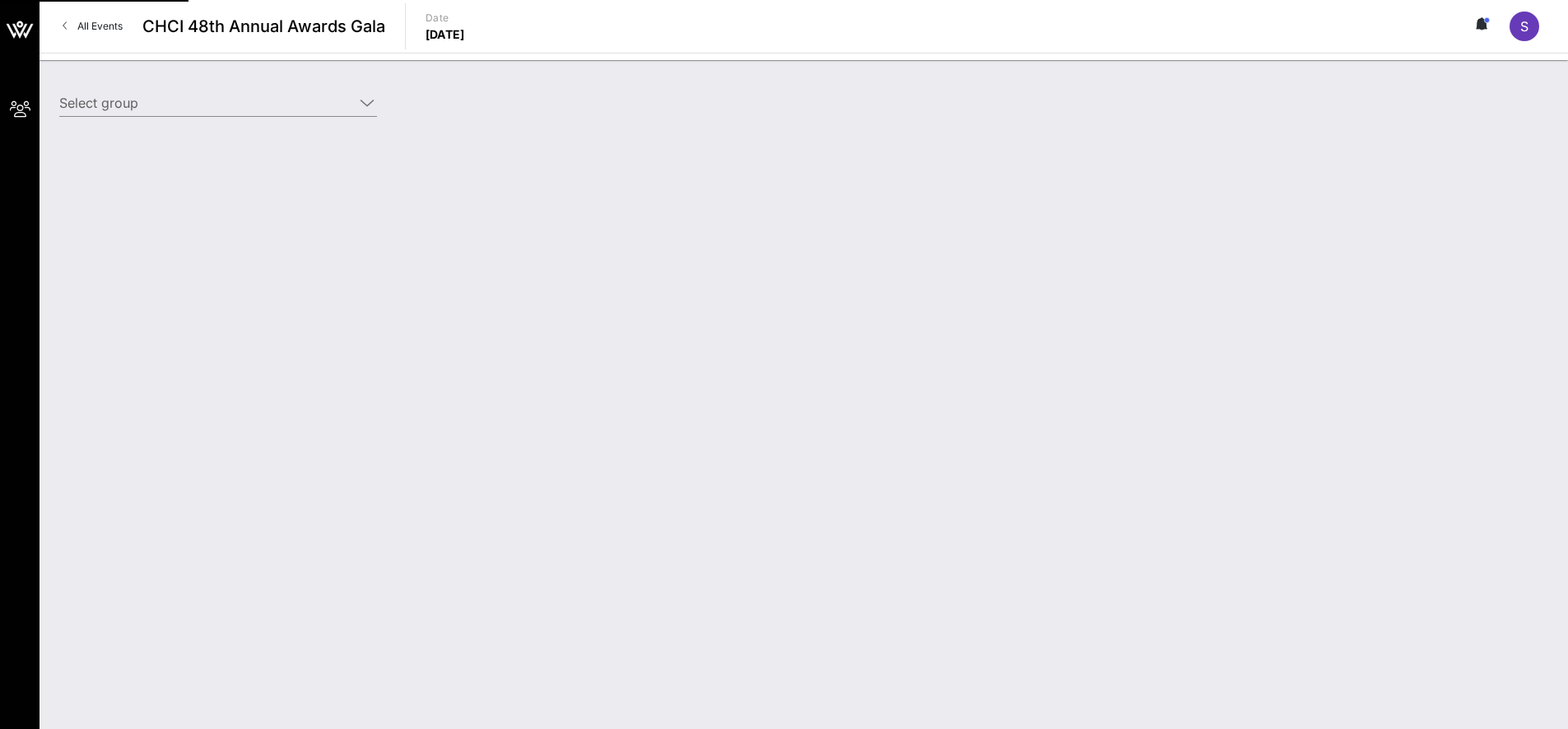
type input "Reproductive Freedom for All (Reproductive Freedom for All) [[PERSON_NAME], [EM…"
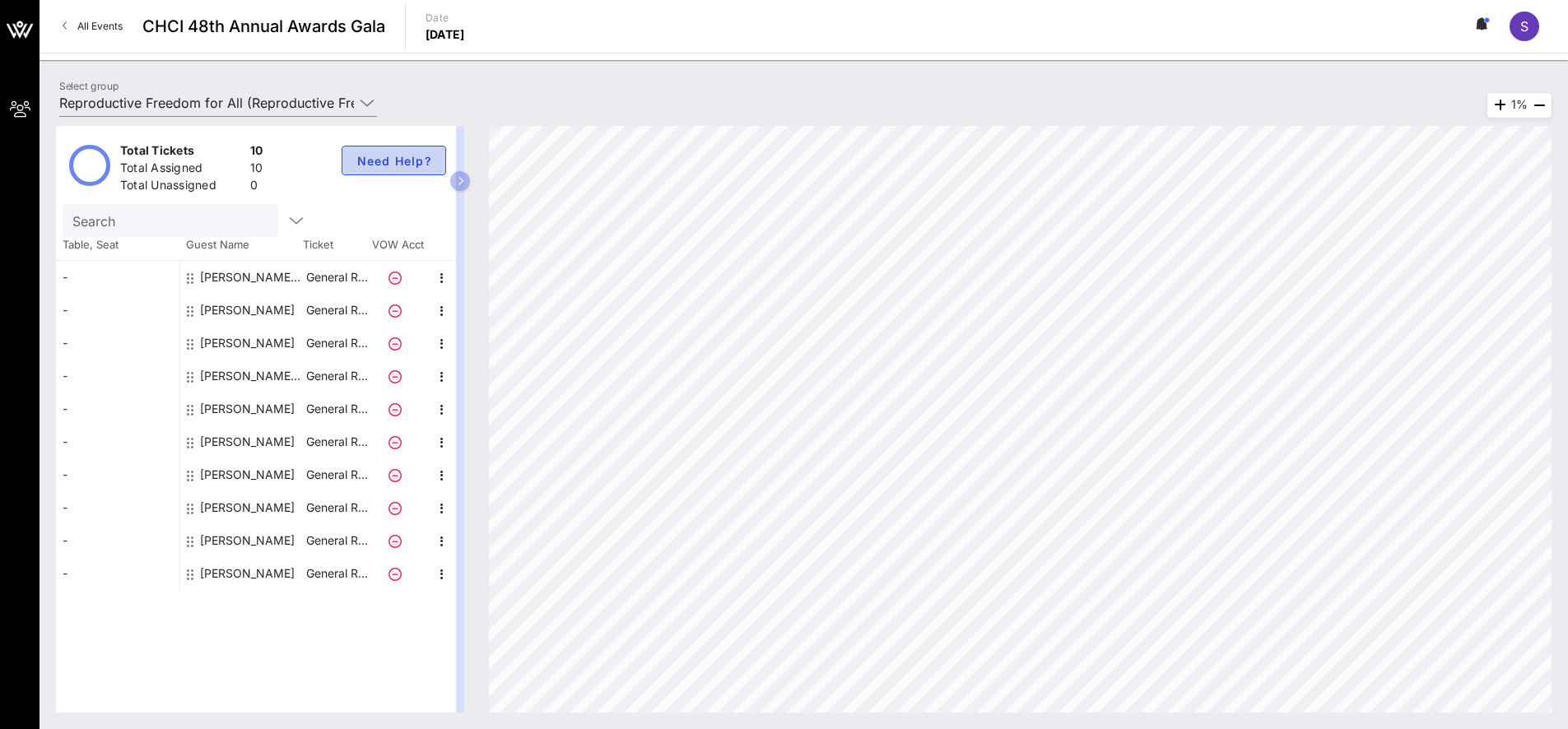
click at [389, 152] on button "Need Help?" at bounding box center [394, 160] width 105 height 30
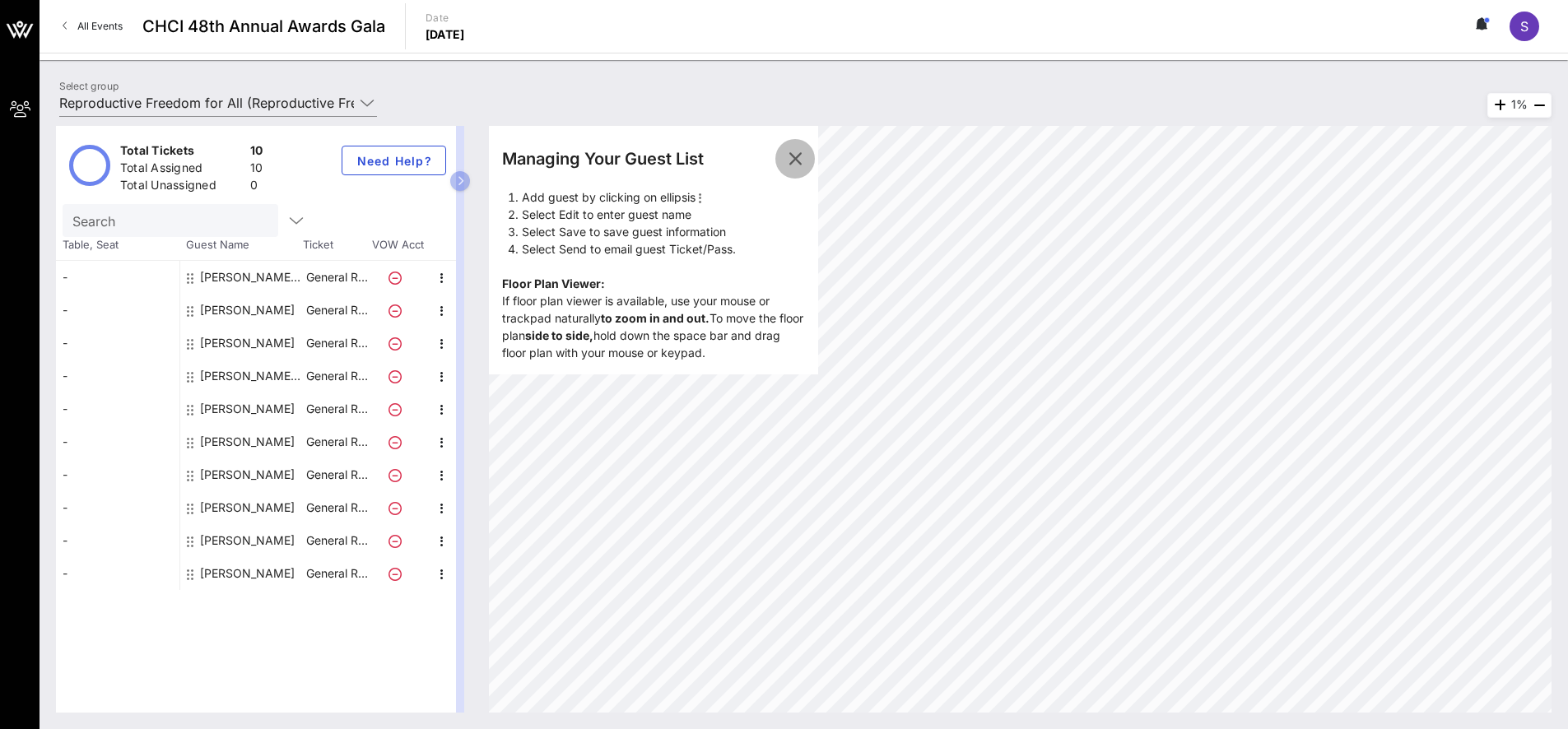
click at [792, 157] on icon "button" at bounding box center [794, 158] width 19 height 19
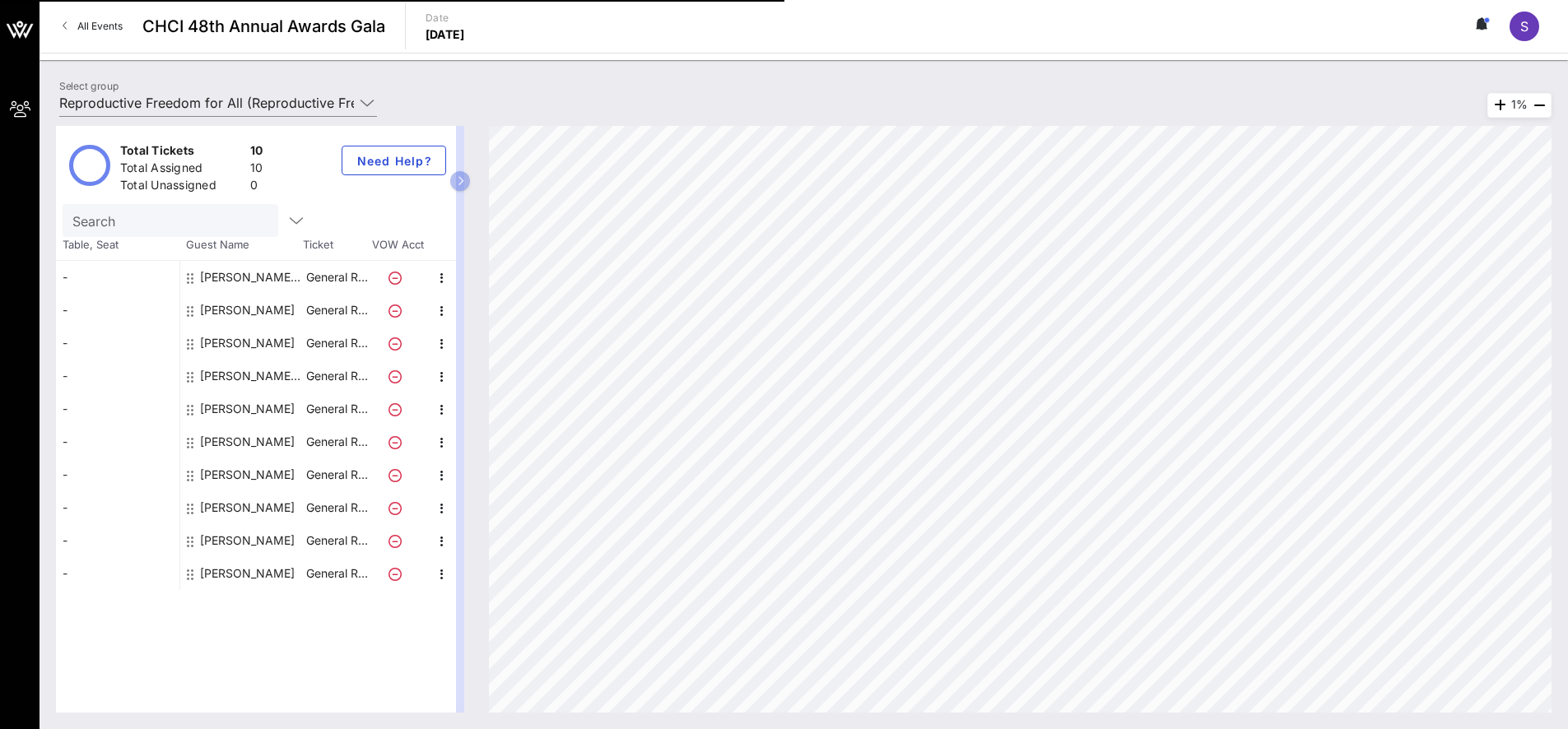
click at [88, 19] on span "All Events" at bounding box center [101, 25] width 46 height 13
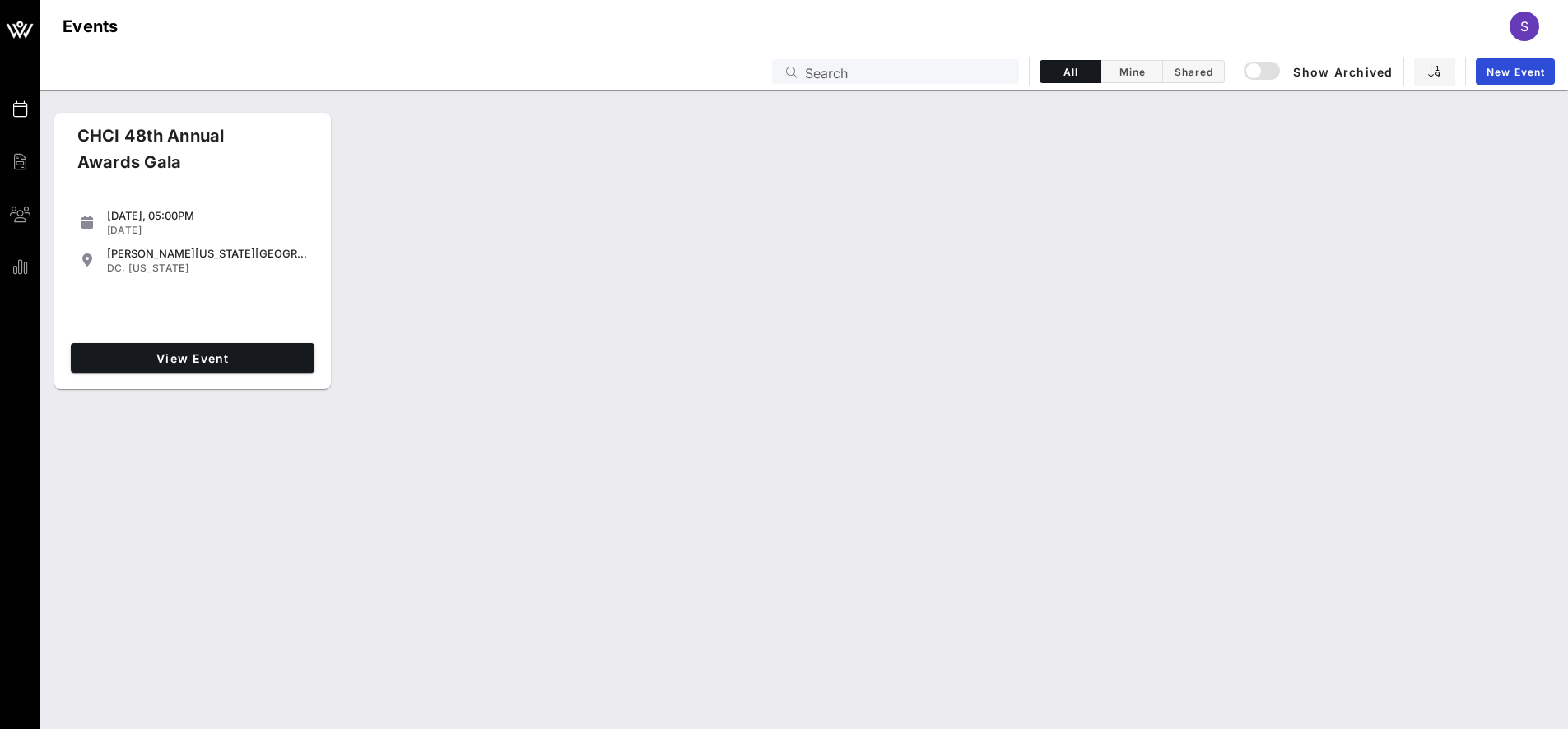
click at [221, 282] on div "[DATE], 05:00PM [DATE] [PERSON_NAME][US_STATE][GEOGRAPHIC_DATA] [GEOGRAPHIC_DAT…" at bounding box center [193, 243] width 257 height 82
click at [147, 355] on span "View Event" at bounding box center [193, 358] width 231 height 14
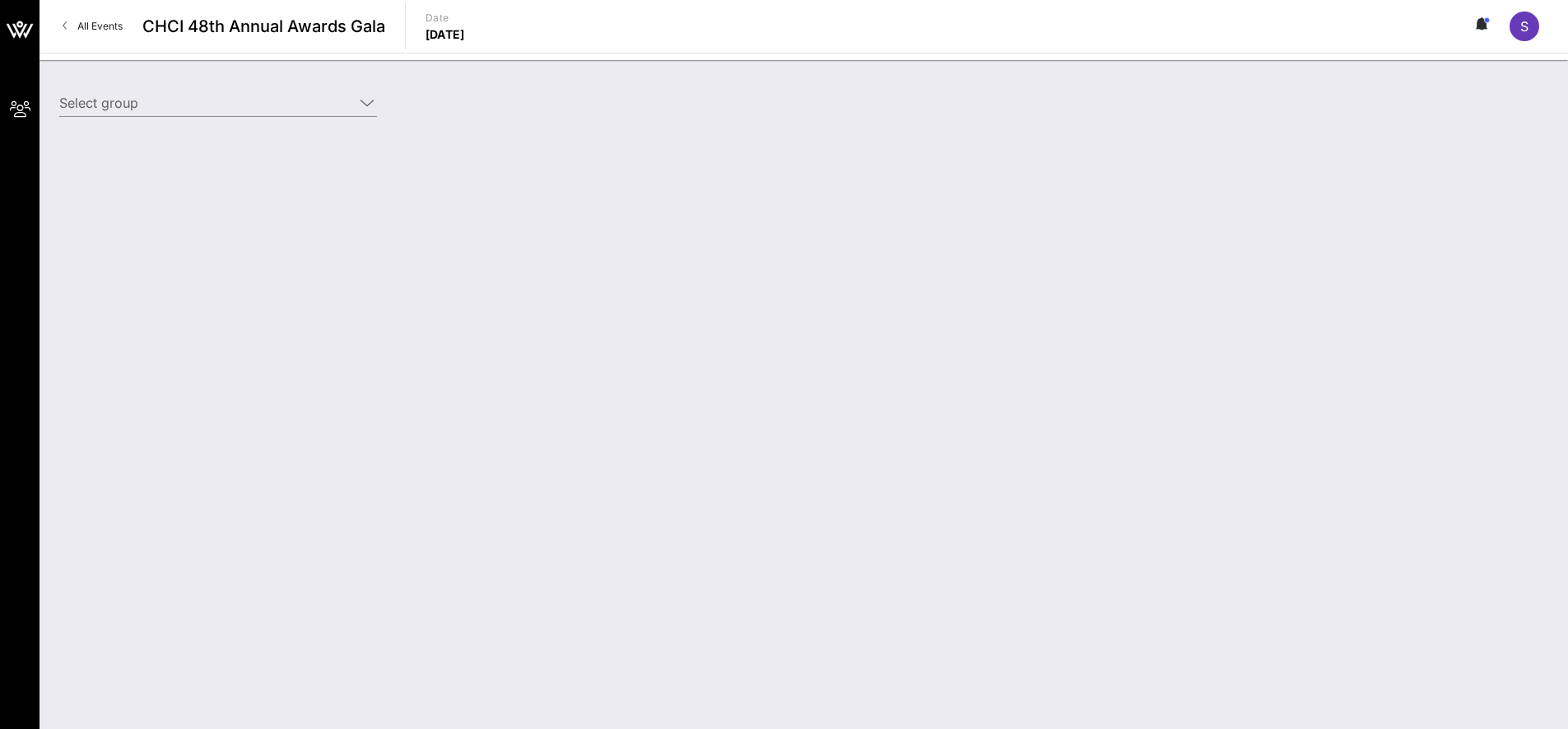
type input "Reproductive Freedom for All (Reproductive Freedom for All) [[PERSON_NAME], [EM…"
